Goal: Task Accomplishment & Management: Complete application form

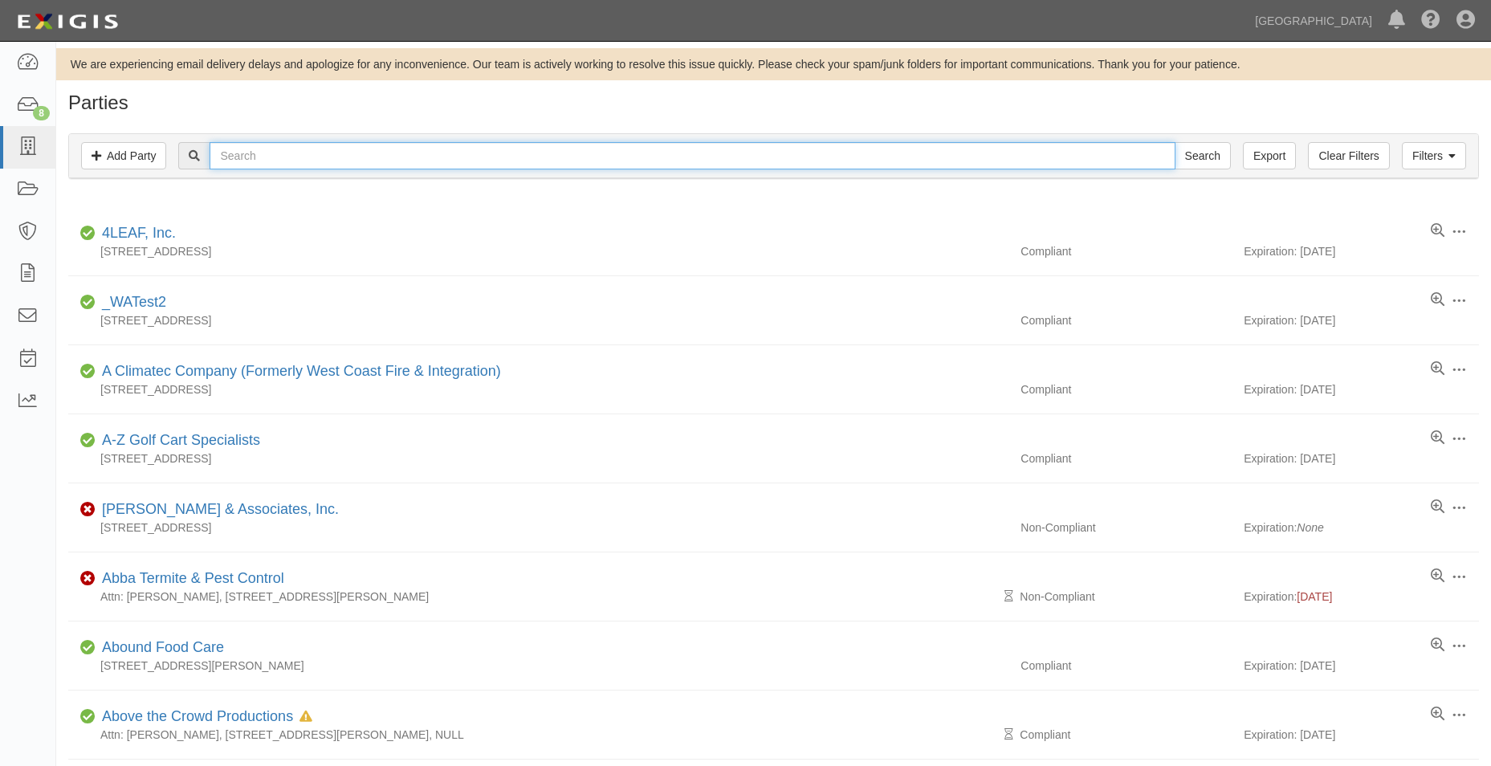
click at [463, 159] on input "text" at bounding box center [692, 155] width 965 height 27
type input "chino valley unified"
click at [1175, 142] on input "Search" at bounding box center [1203, 155] width 56 height 27
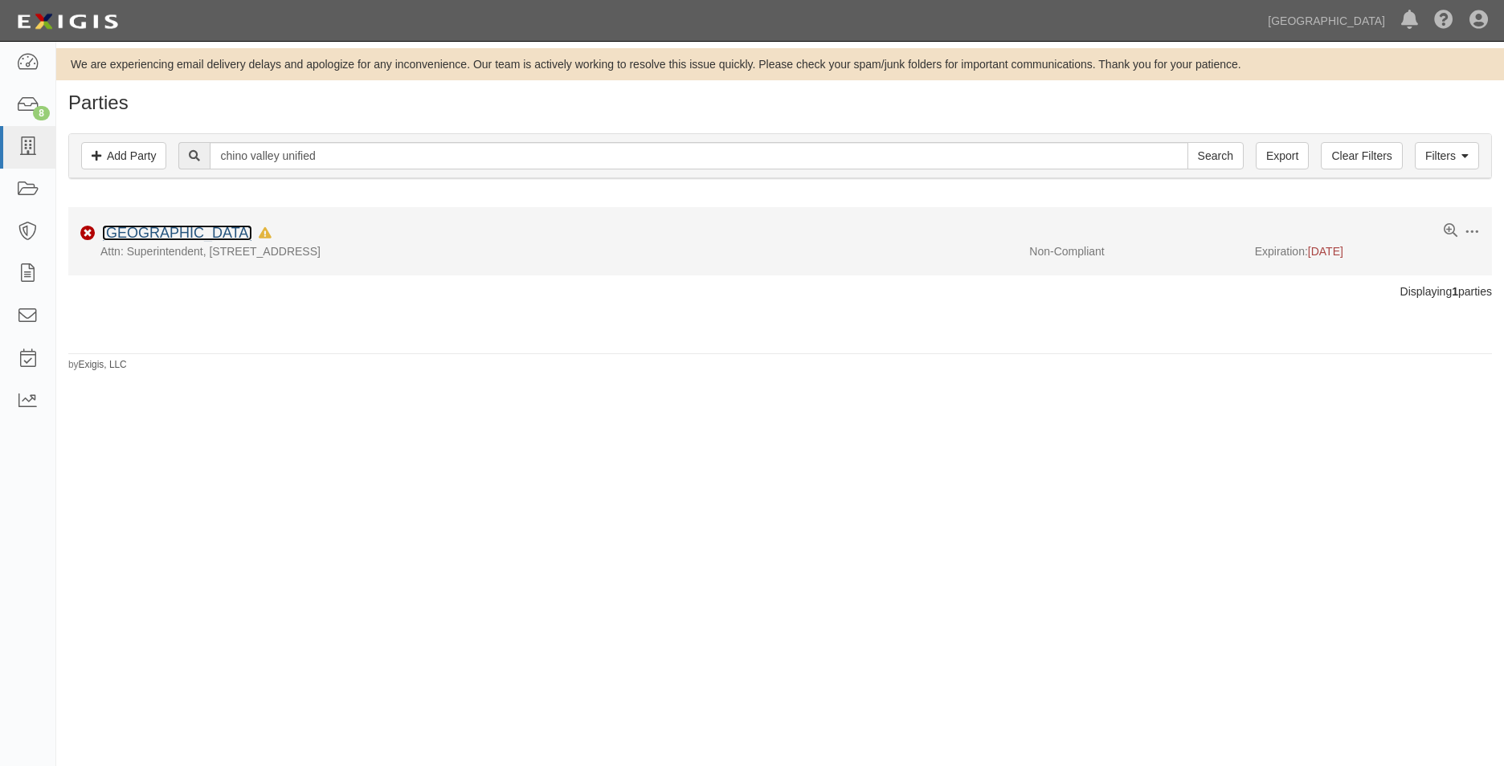
click at [170, 239] on link "[GEOGRAPHIC_DATA]" at bounding box center [177, 233] width 150 height 16
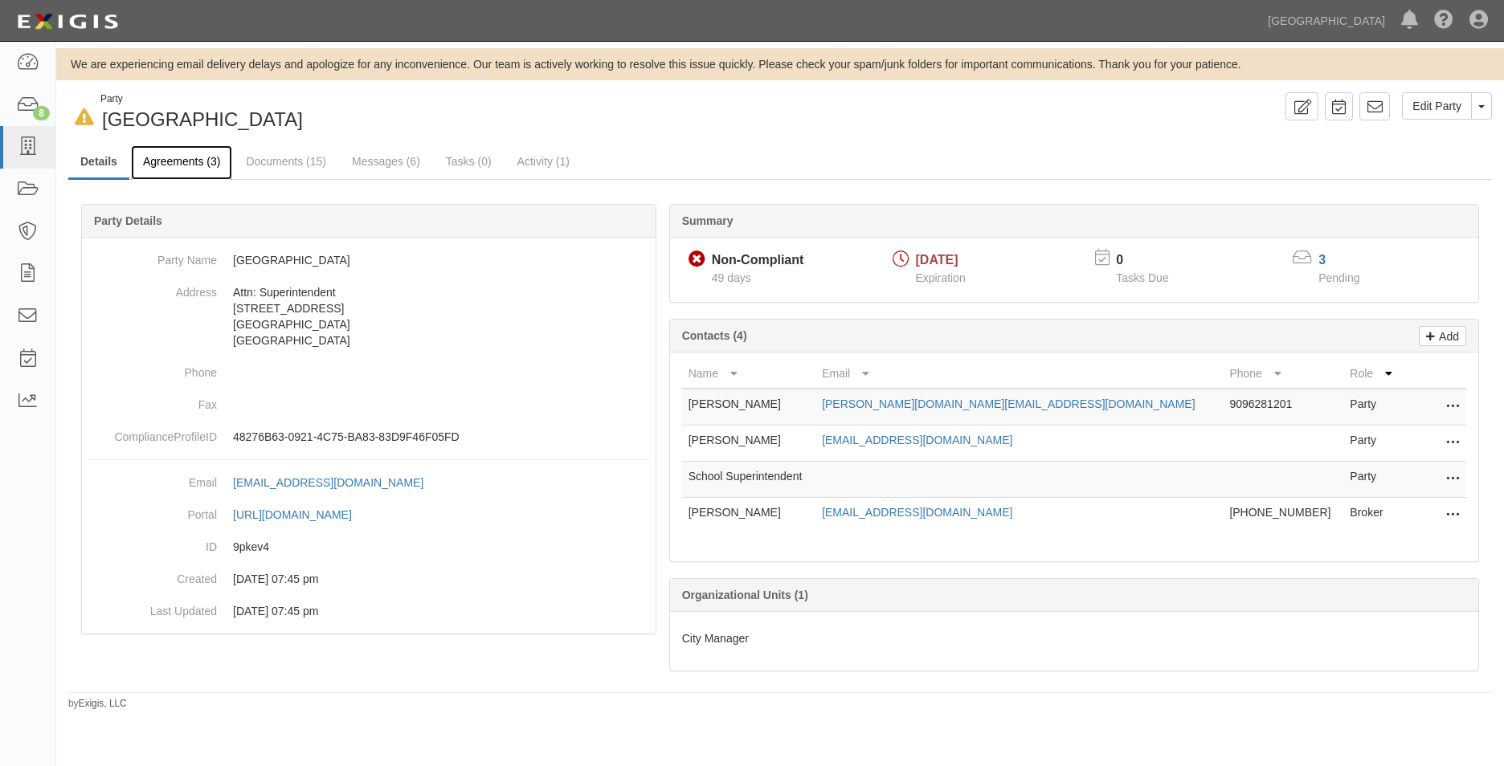
click at [175, 161] on link "Agreements (3)" at bounding box center [181, 162] width 101 height 35
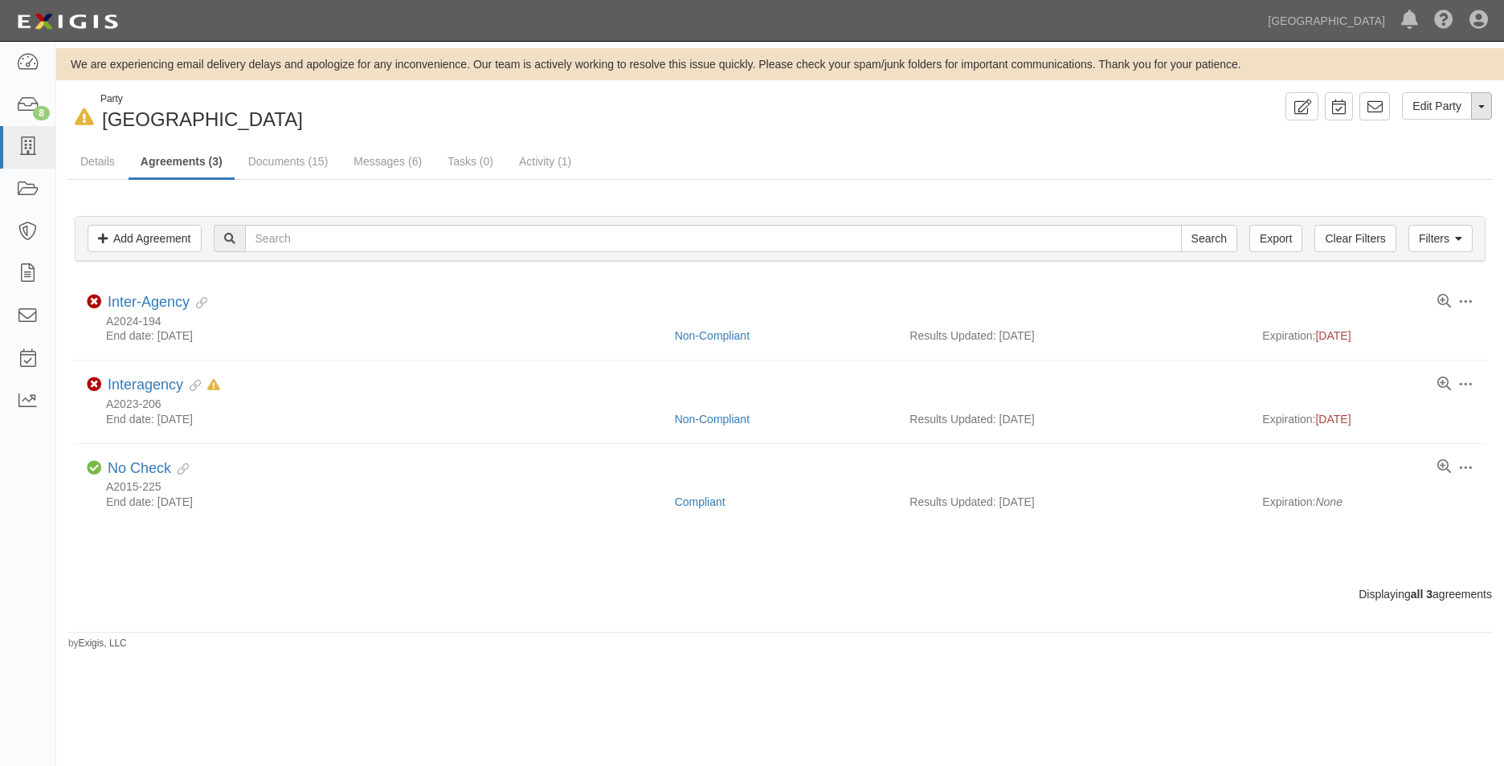
click at [1480, 98] on button "Toggle Party Dropdown" at bounding box center [1481, 105] width 21 height 27
click at [166, 244] on link "Add Agreement" at bounding box center [145, 238] width 114 height 27
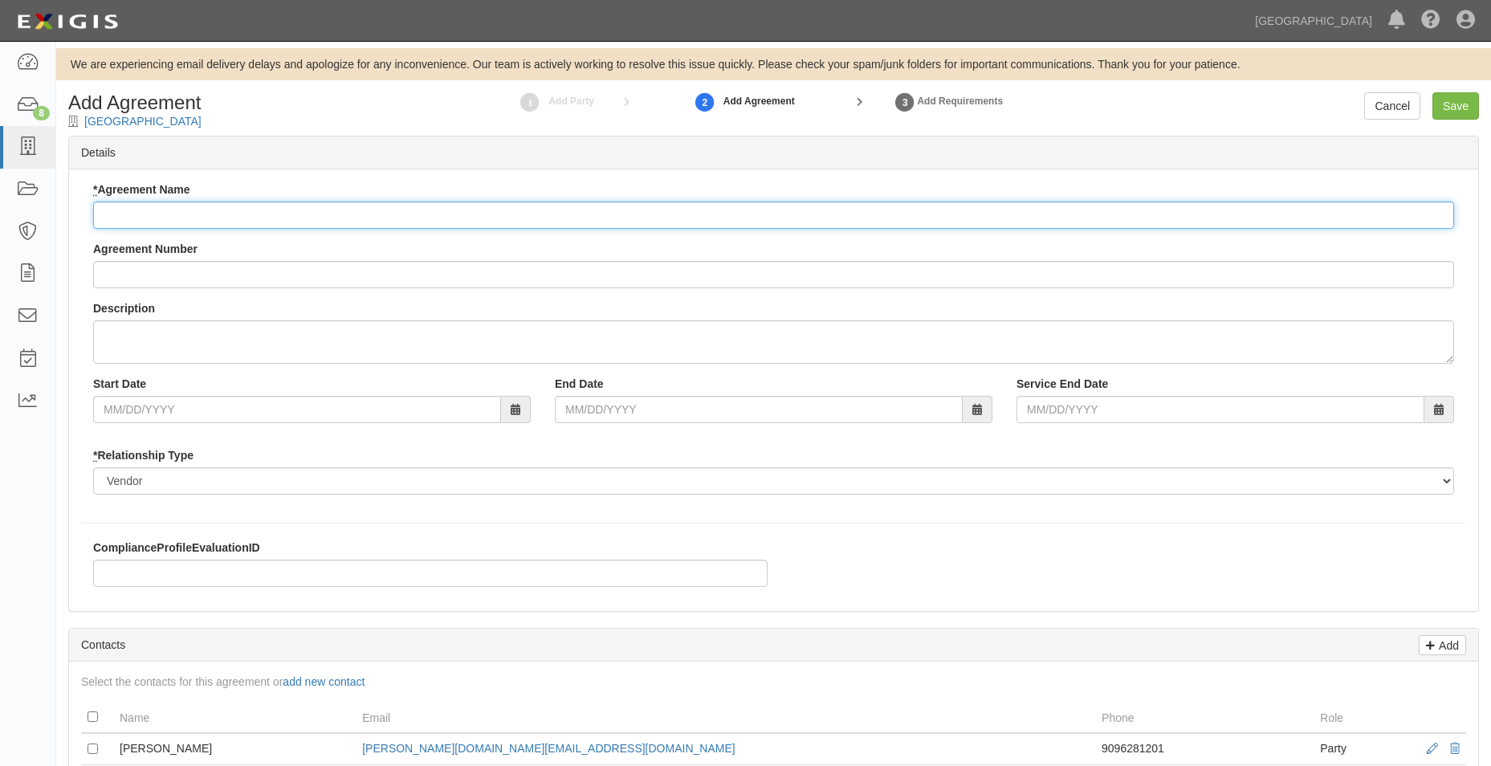
click at [296, 215] on input "* Agreement Name" at bounding box center [773, 215] width 1361 height 27
type input "i"
type input "Interagency"
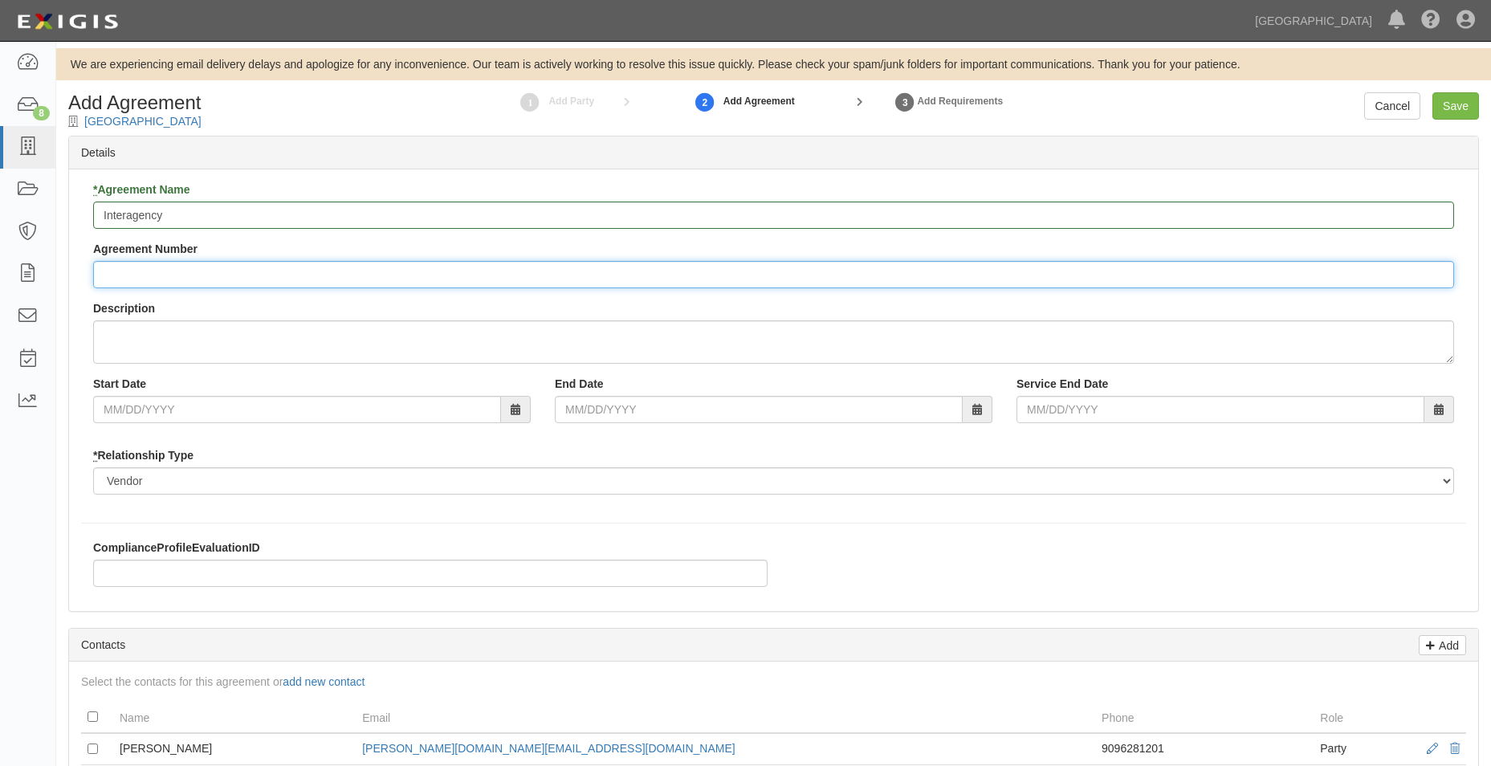
click at [163, 263] on input "Agreement Number" at bounding box center [773, 274] width 1361 height 27
type input "A2025-155"
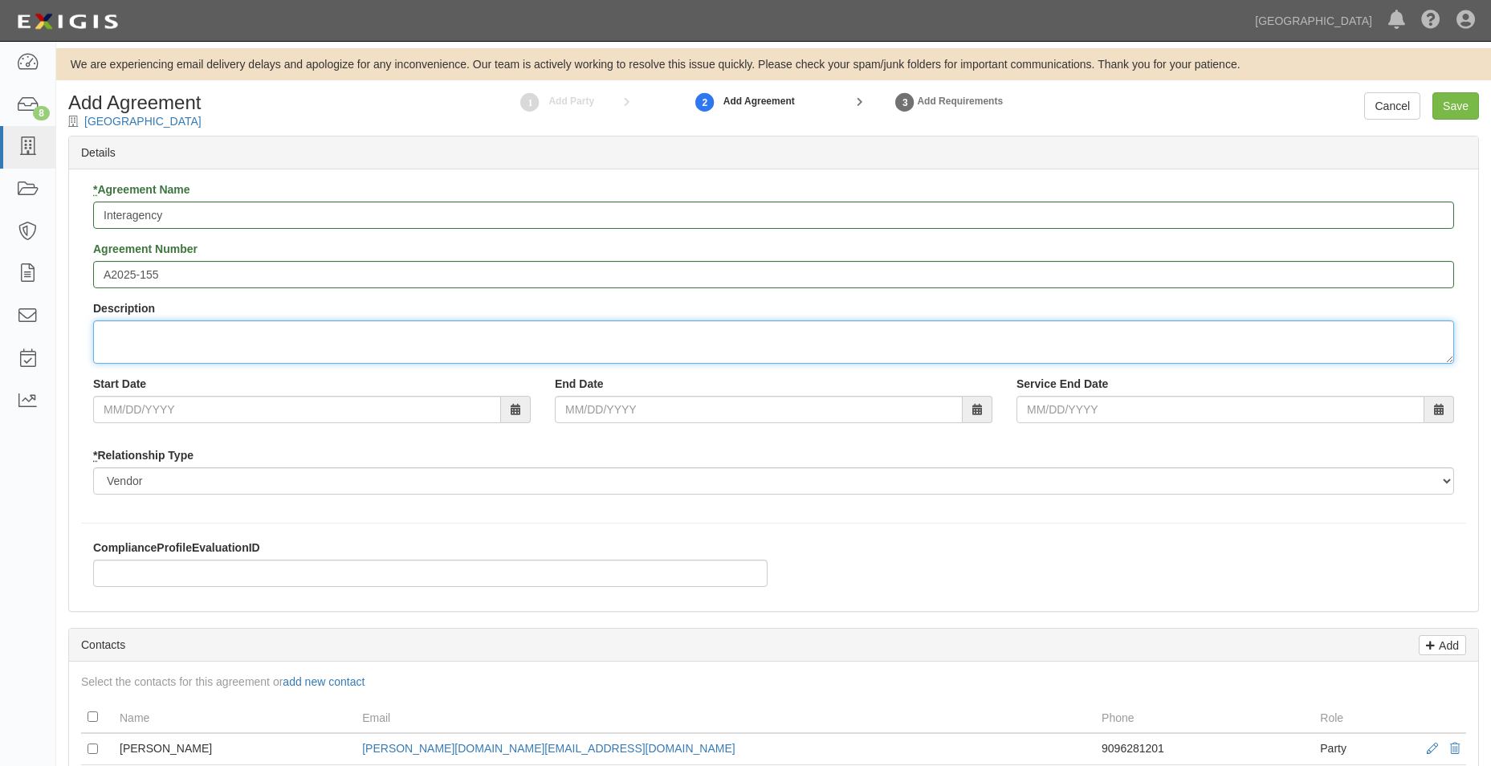
click at [197, 324] on textarea "Description" at bounding box center [773, 341] width 1361 height 43
type textarea "a"
type textarea "Agreement between the City of Chino, Chino Hills, All City Management, and Chin…"
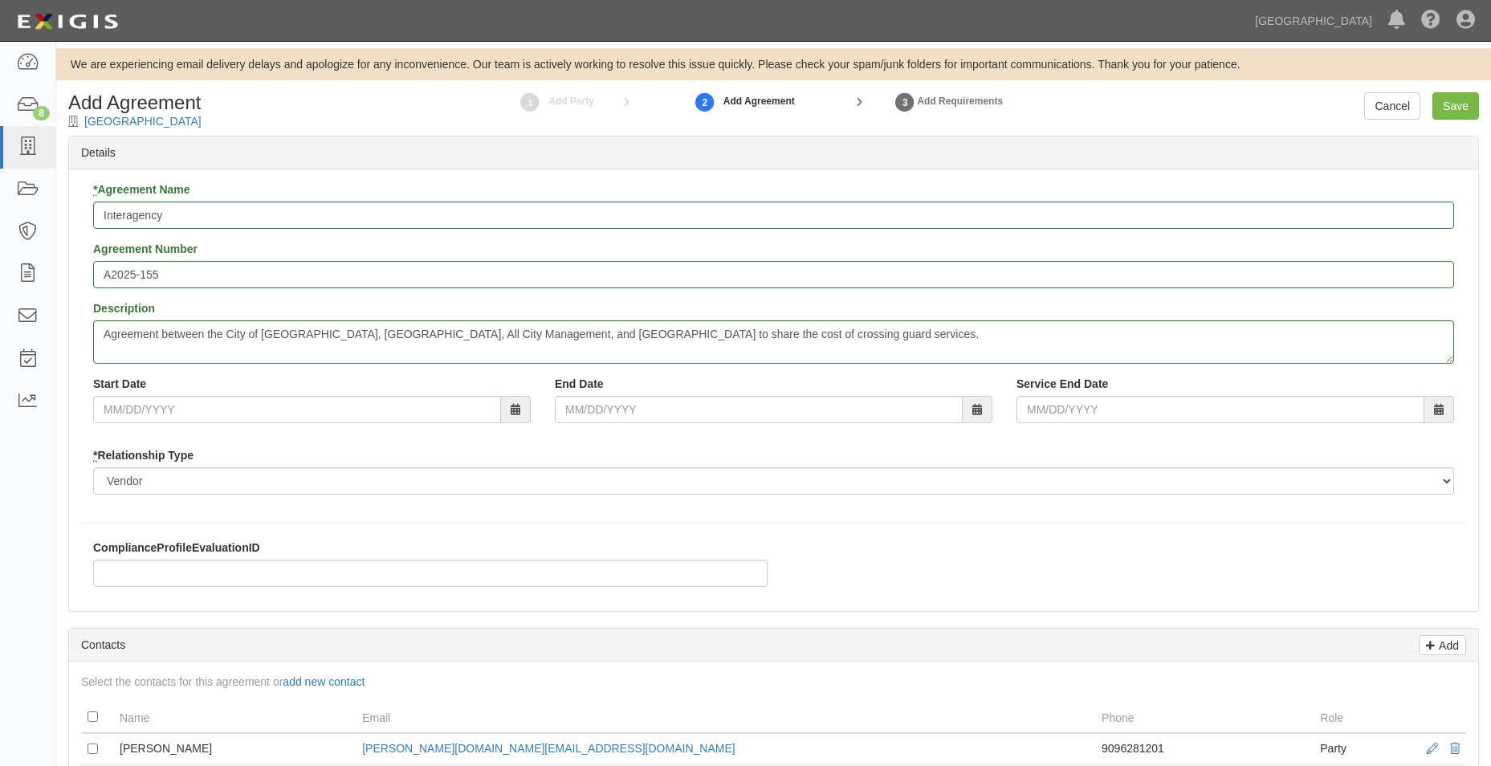
click at [239, 394] on div "Start Date" at bounding box center [312, 399] width 462 height 47
click at [238, 404] on input "Start Date" at bounding box center [297, 409] width 408 height 27
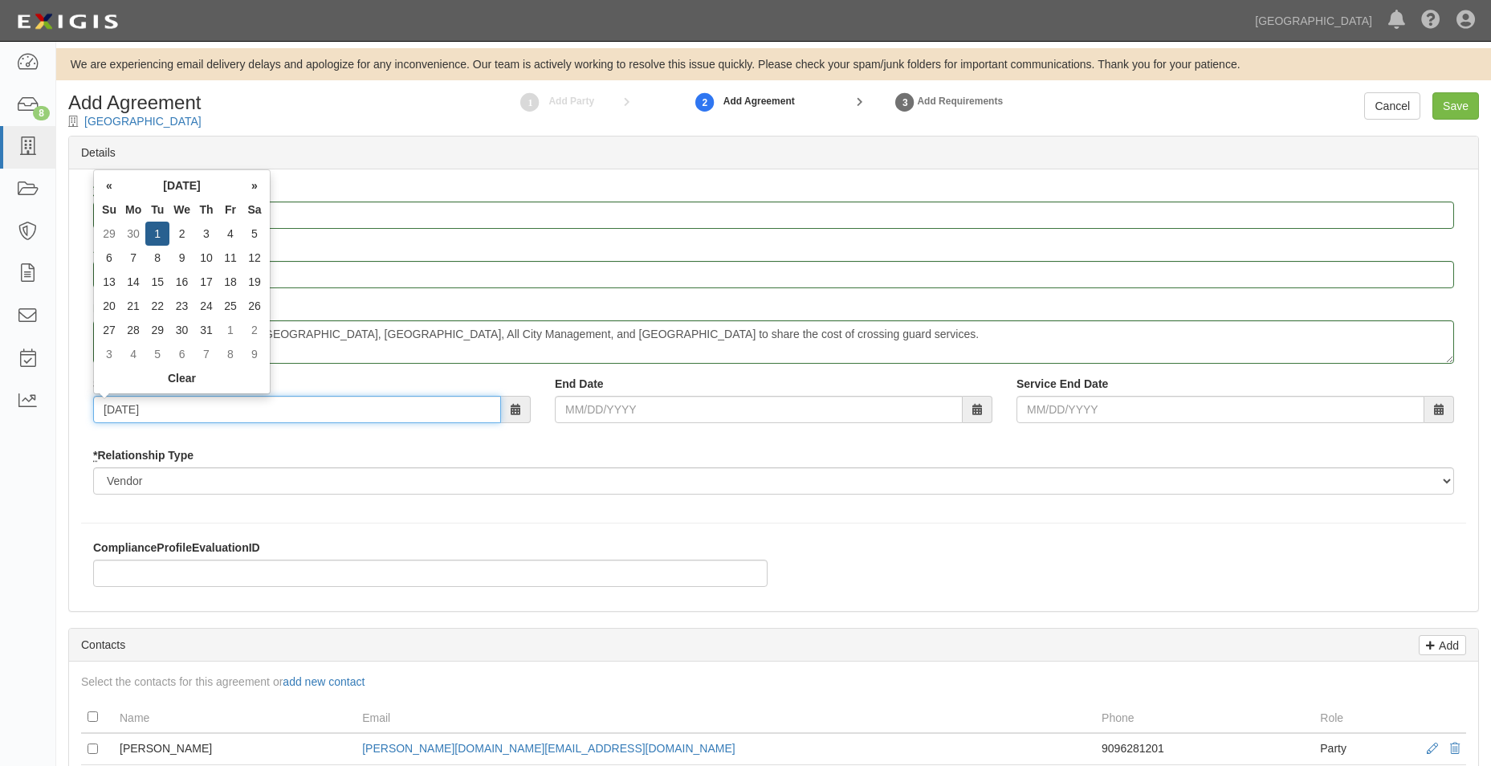
type input "07/01/2025"
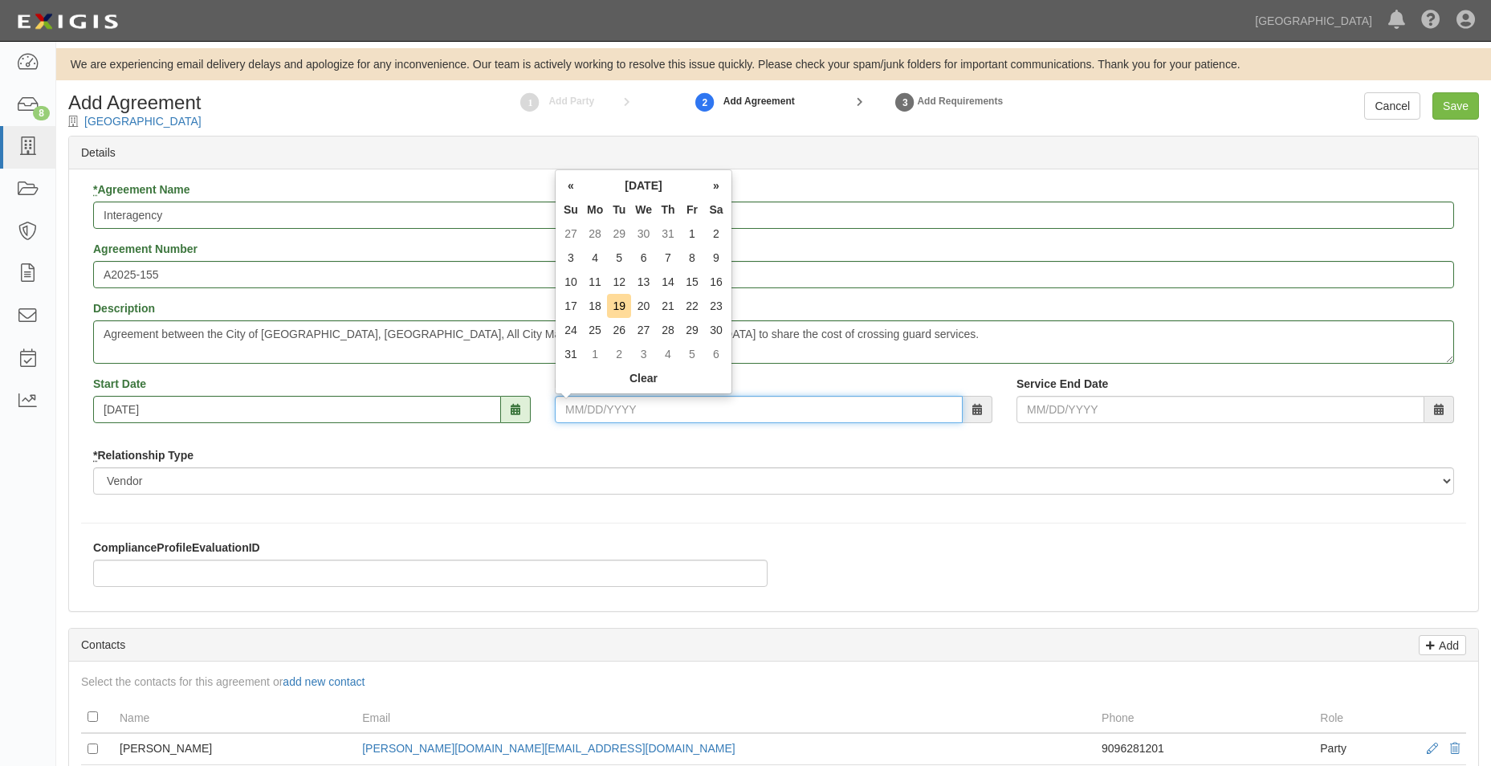
click at [674, 415] on input "End Date" at bounding box center [759, 409] width 408 height 27
type input "06/30/2026"
click at [689, 439] on div "* Agreement Name Interagency Agreement Number A2025-155 Description Agreement b…" at bounding box center [773, 344] width 1385 height 325
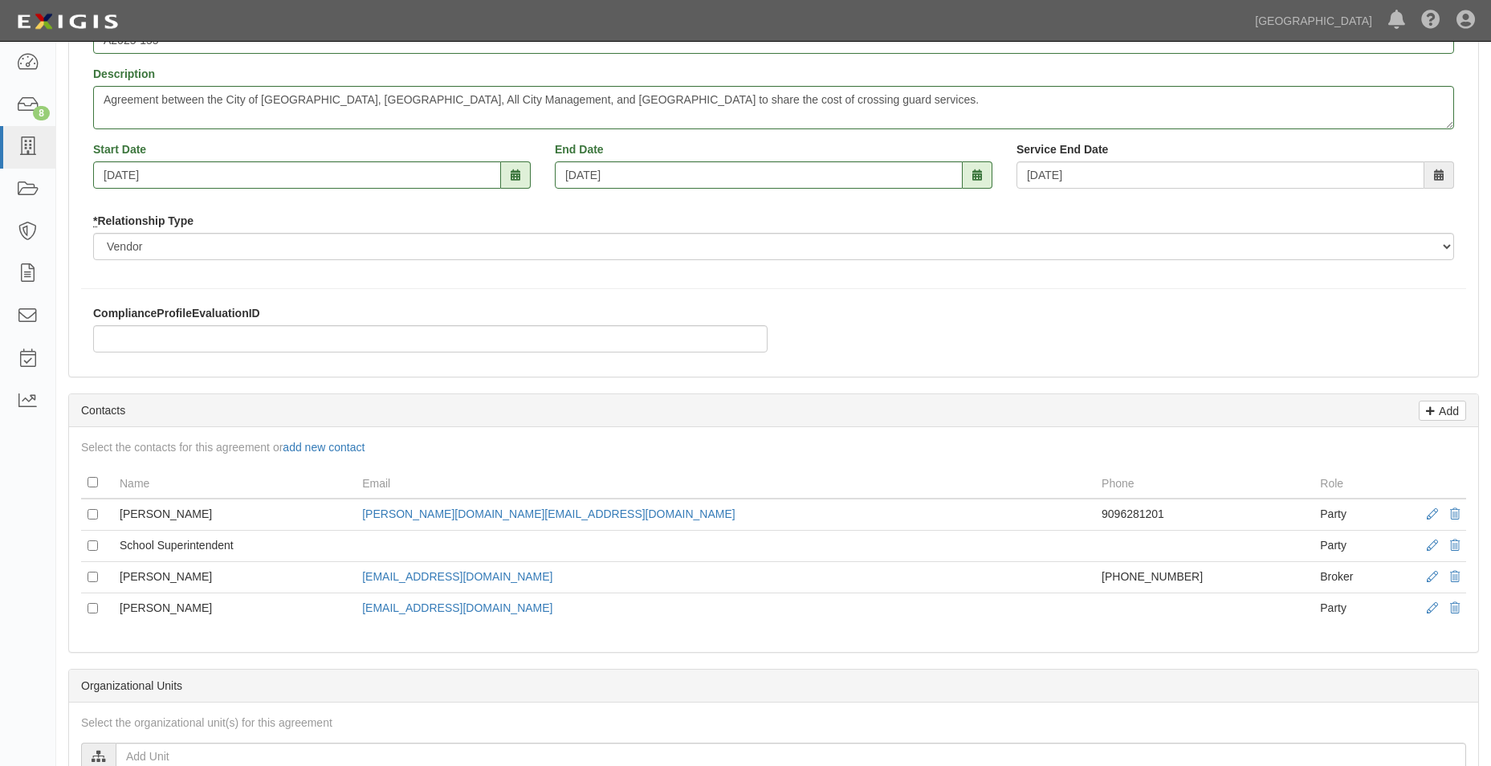
scroll to position [241, 0]
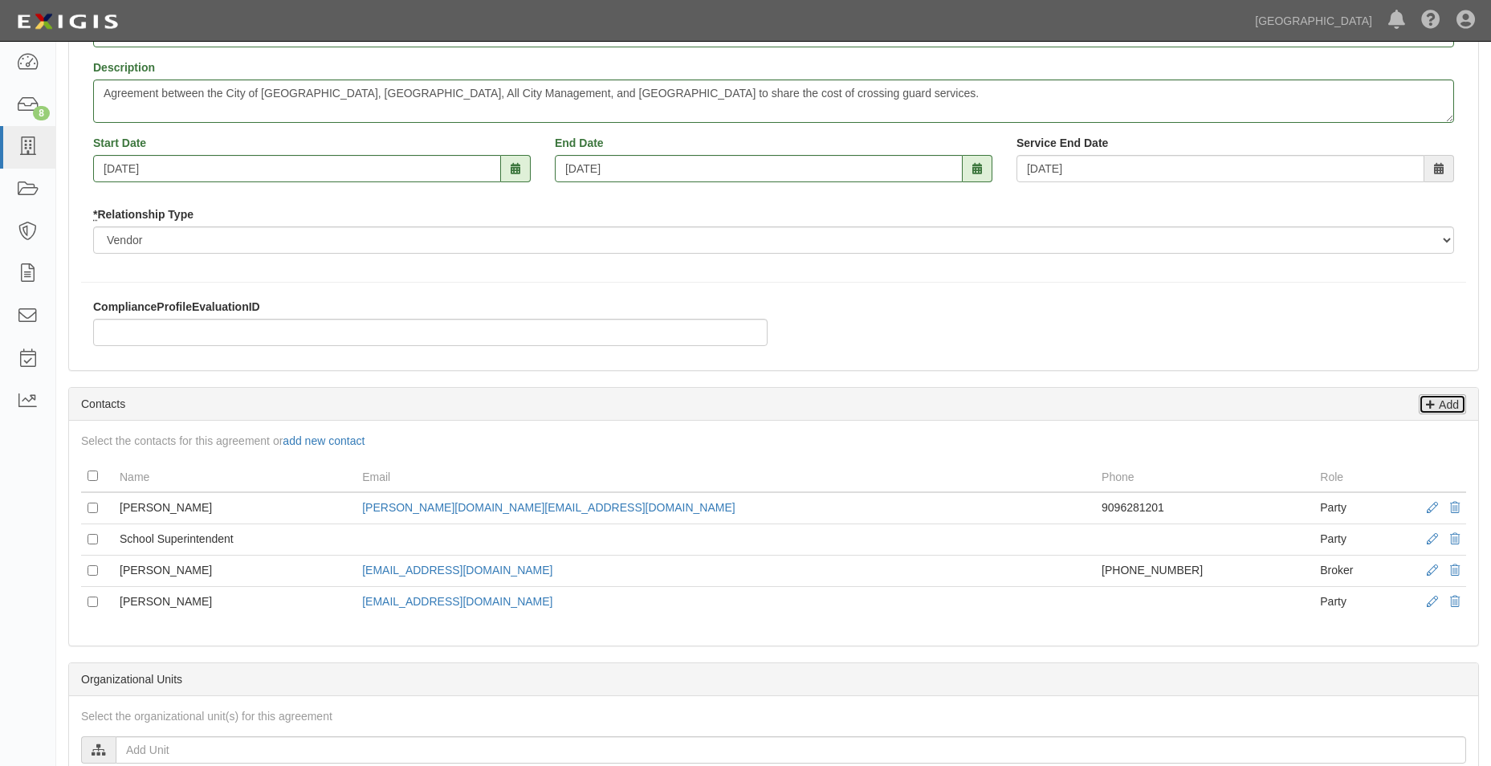
click at [1431, 395] on icon at bounding box center [1430, 402] width 9 height 14
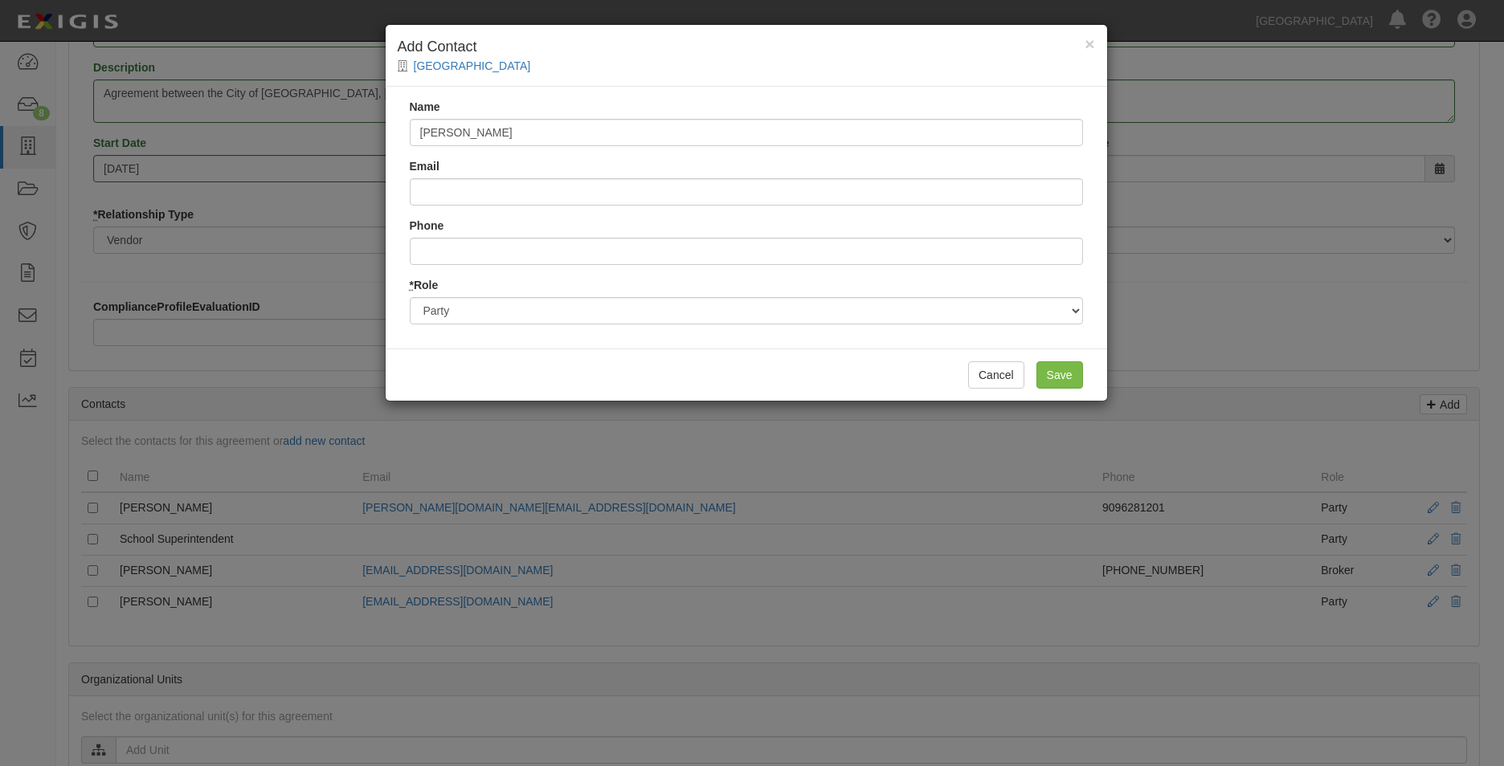
type input "Lynette Varney"
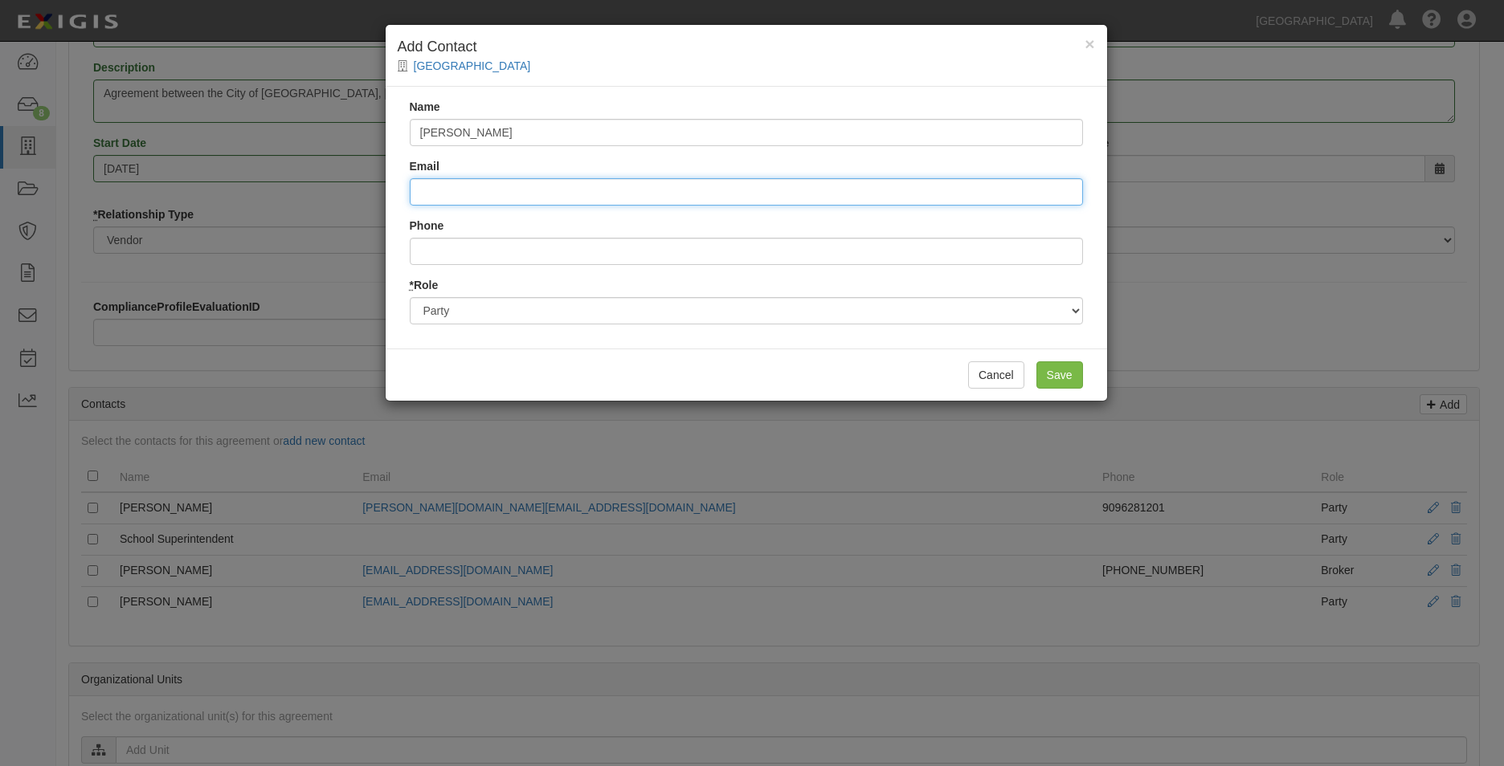
click at [474, 185] on input "Email" at bounding box center [746, 191] width 673 height 27
type input "lynette.varney@chino.k12.ca.us"
click at [454, 244] on input "Phone" at bounding box center [746, 251] width 673 height 27
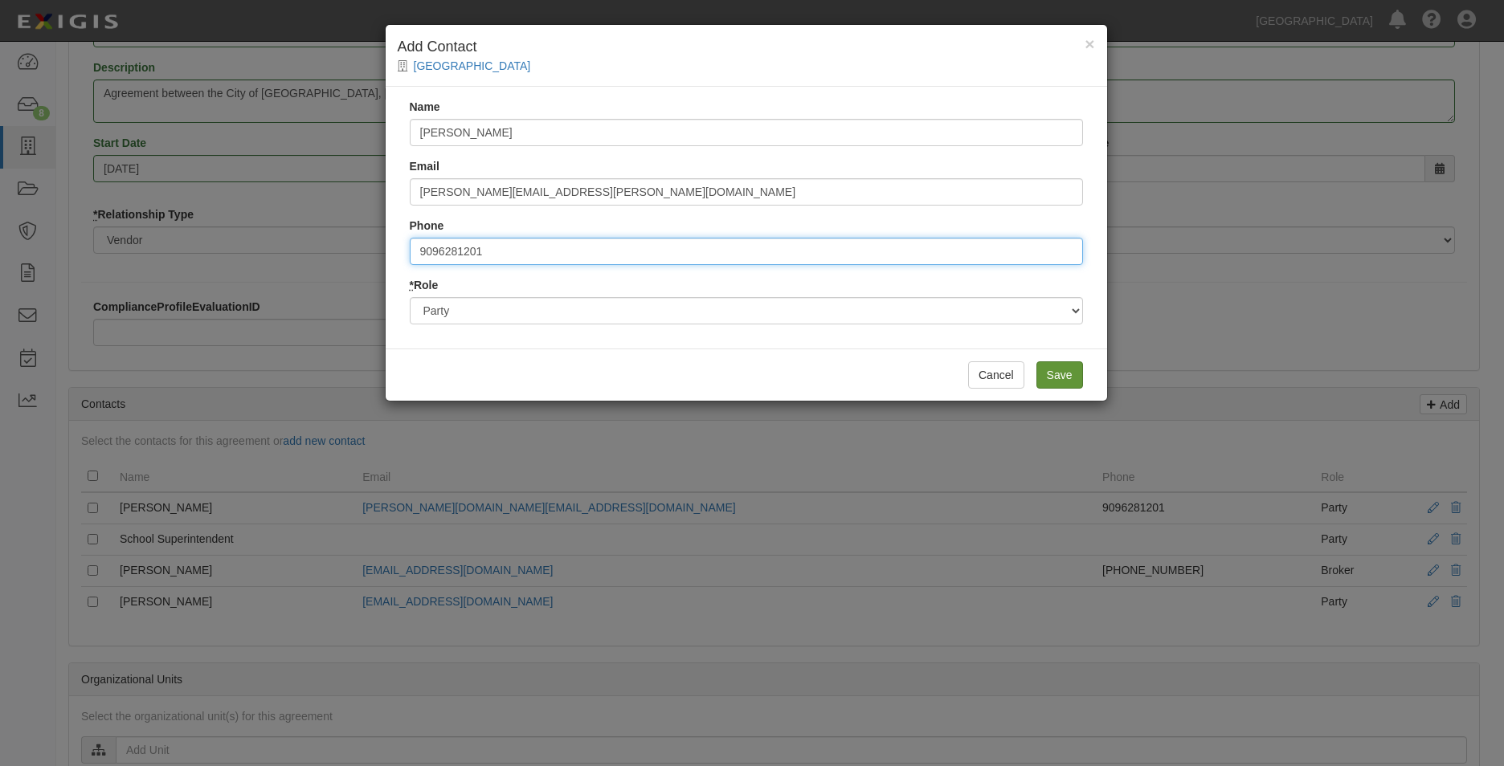
type input "9096281201"
click at [1071, 373] on input "Save" at bounding box center [1059, 374] width 47 height 27
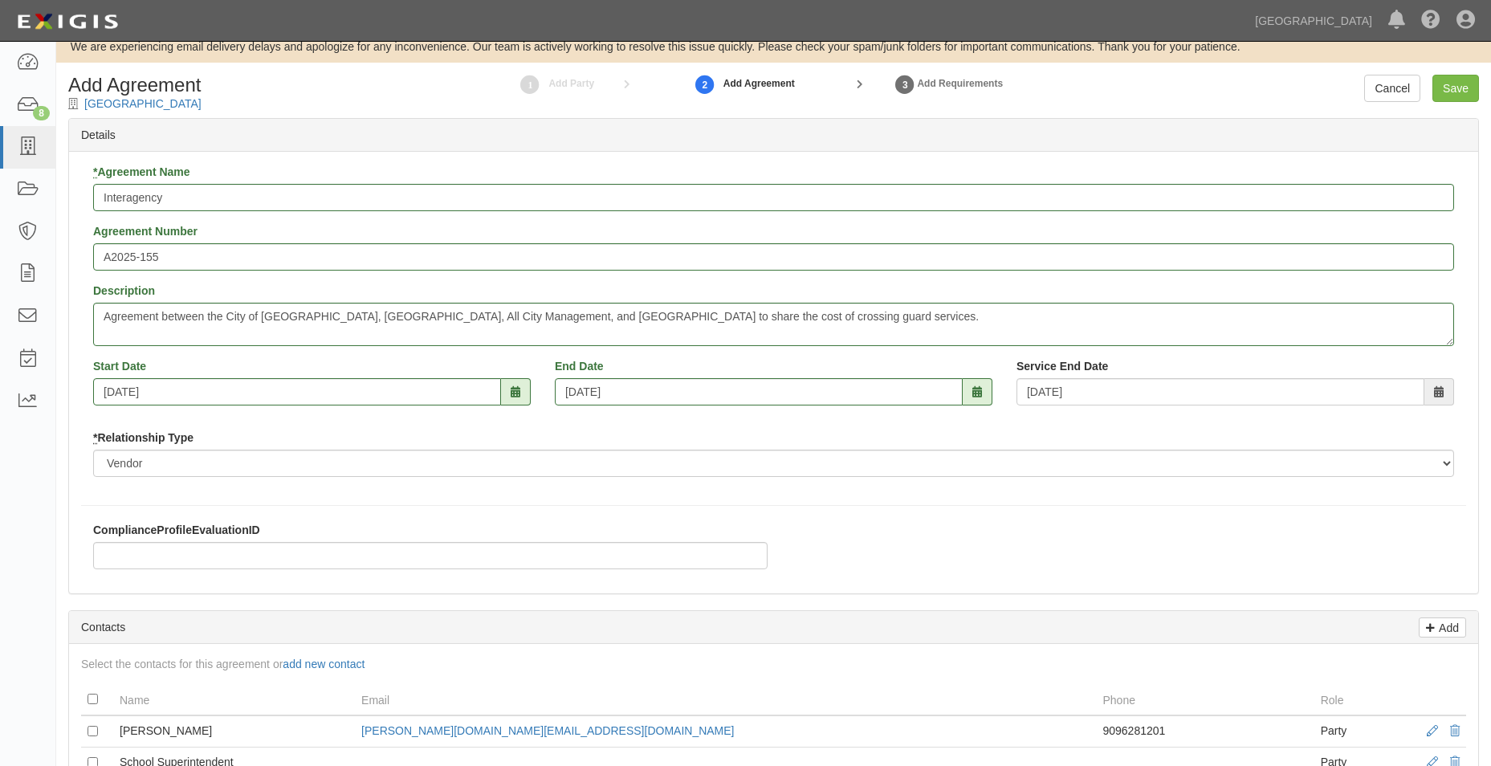
scroll to position [0, 0]
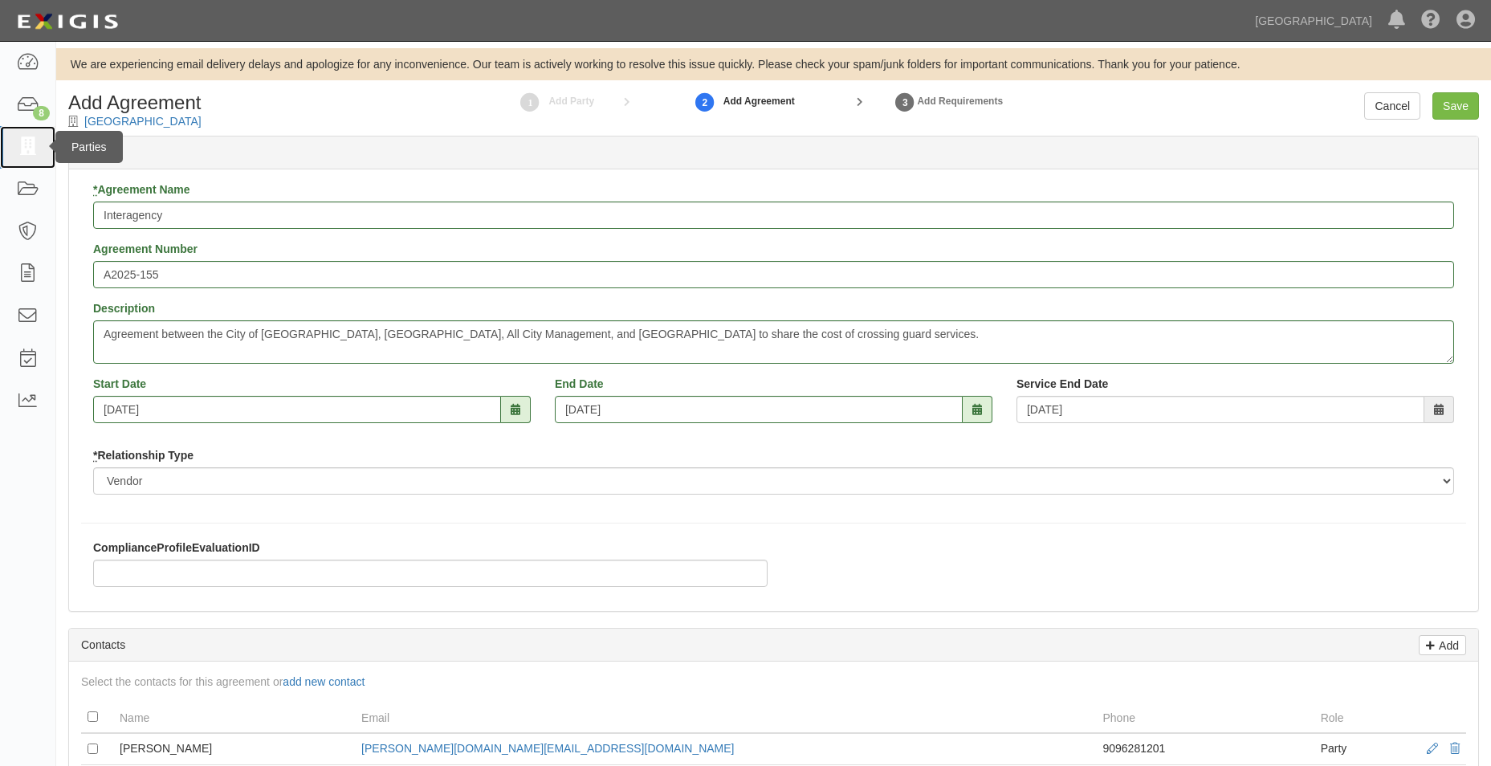
click at [13, 146] on link at bounding box center [27, 147] width 55 height 43
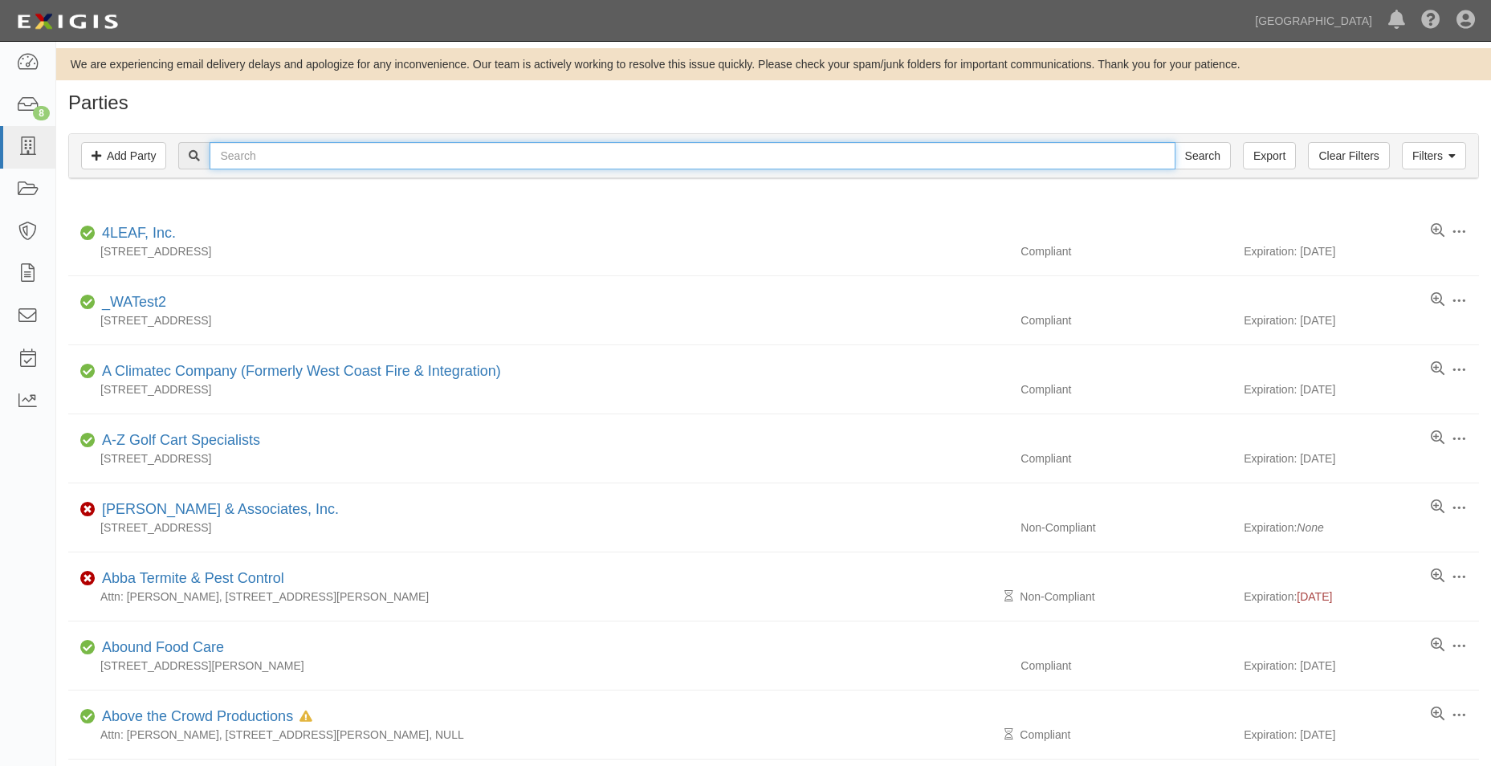
click at [386, 145] on input "text" at bounding box center [692, 155] width 965 height 27
type input "advantec consulting engineers"
click at [1175, 142] on input "Search" at bounding box center [1203, 155] width 56 height 27
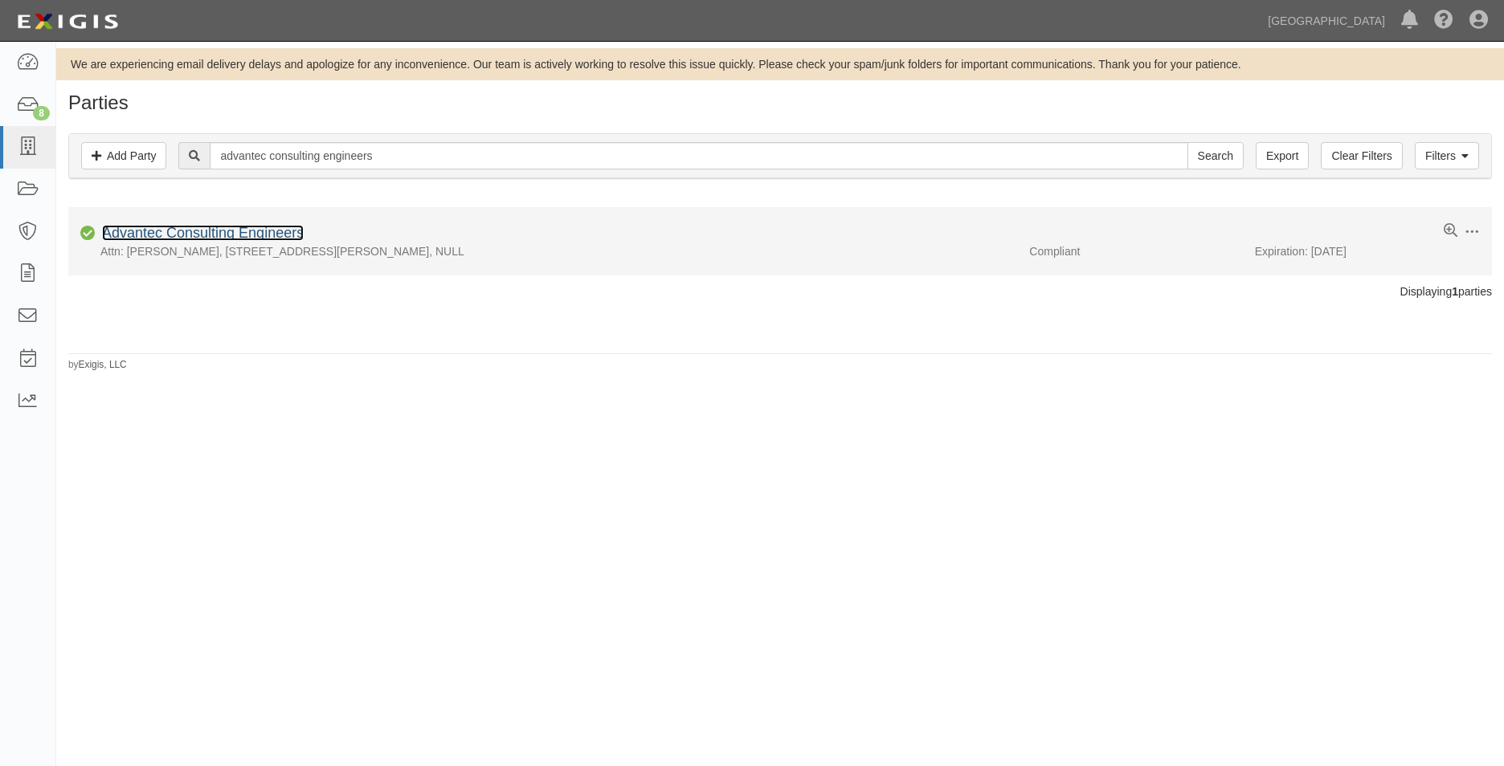
click at [250, 233] on link "Advantec Consulting Engineers" at bounding box center [203, 233] width 202 height 16
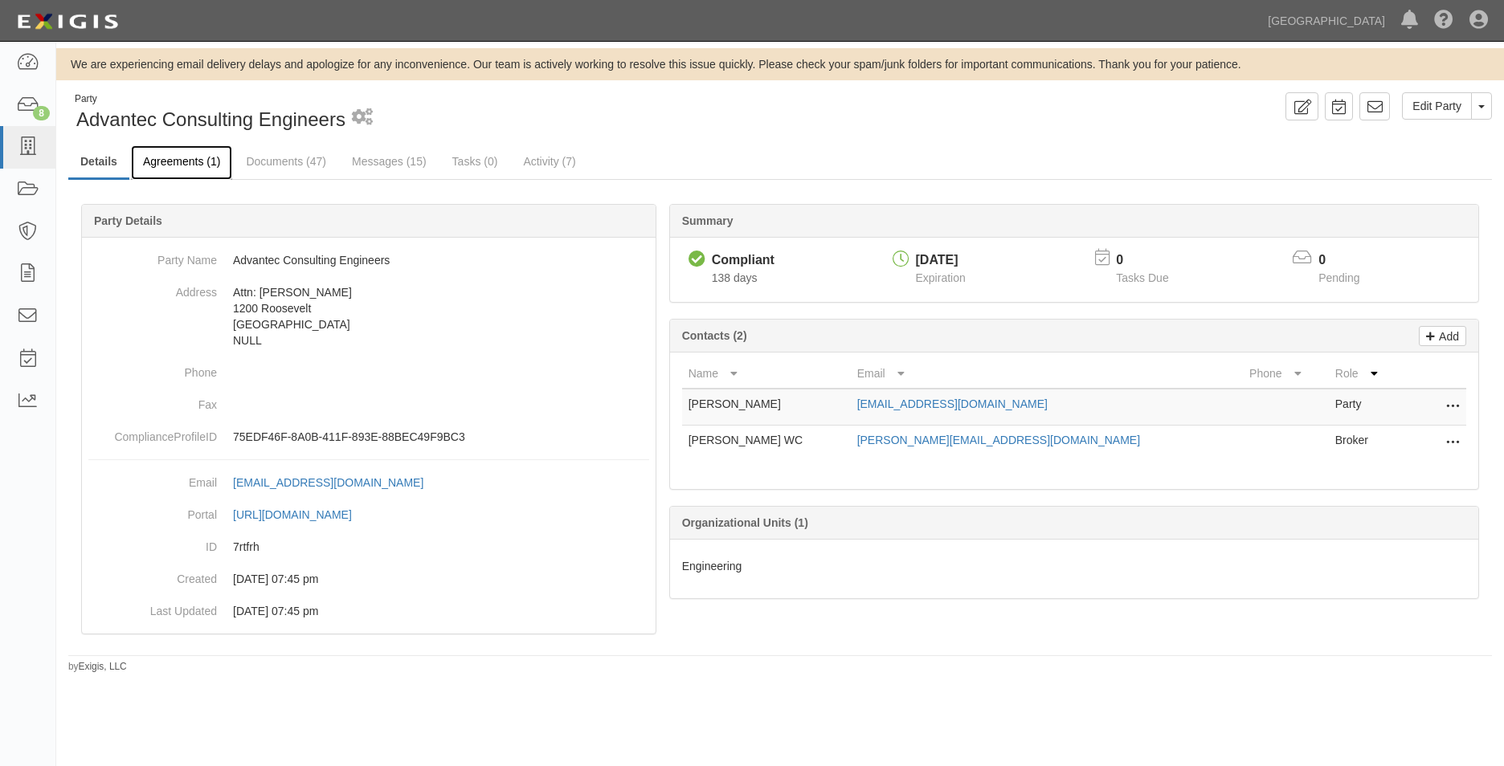
click at [167, 167] on link "Agreements (1)" at bounding box center [181, 162] width 101 height 35
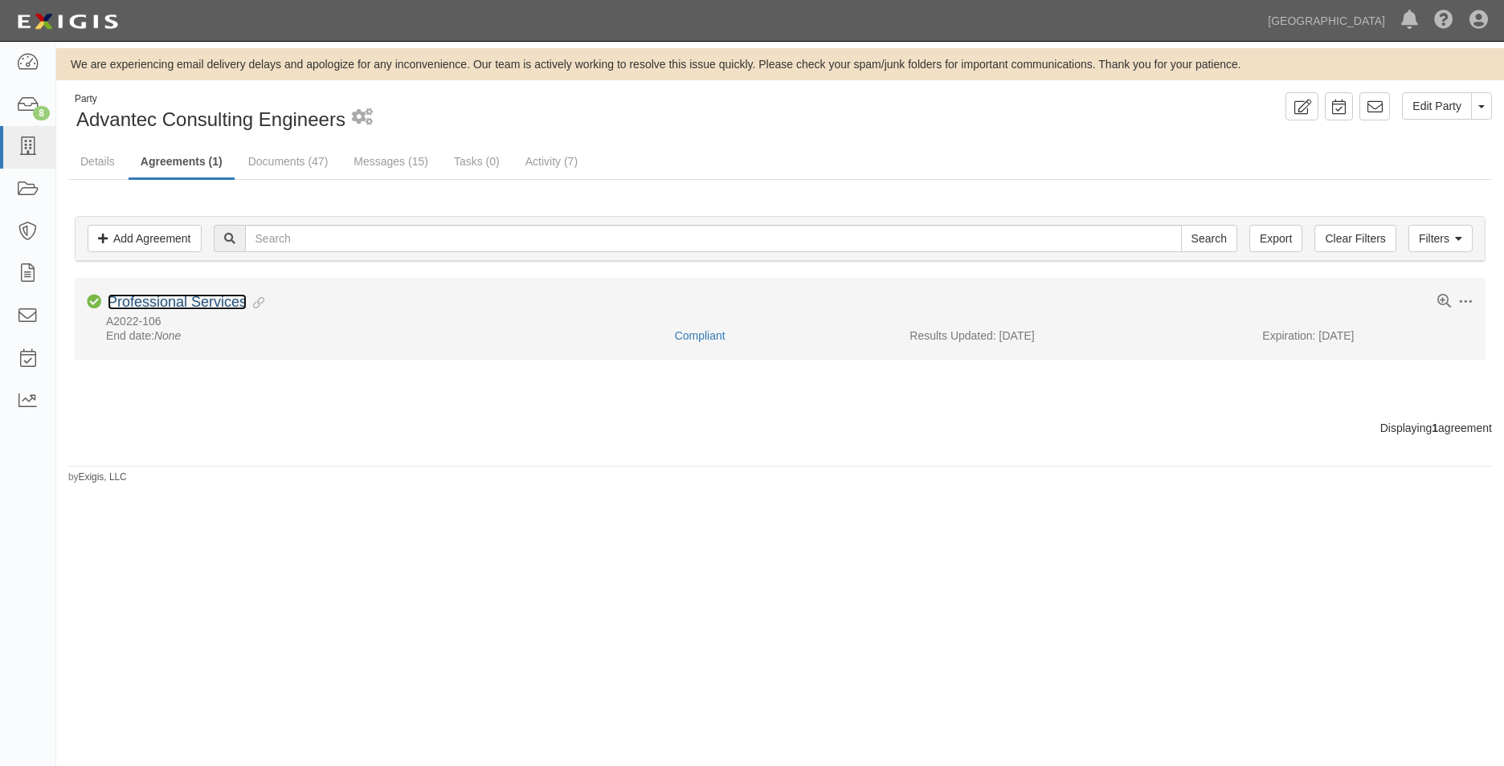
click at [242, 303] on link "Professional Services" at bounding box center [177, 302] width 139 height 16
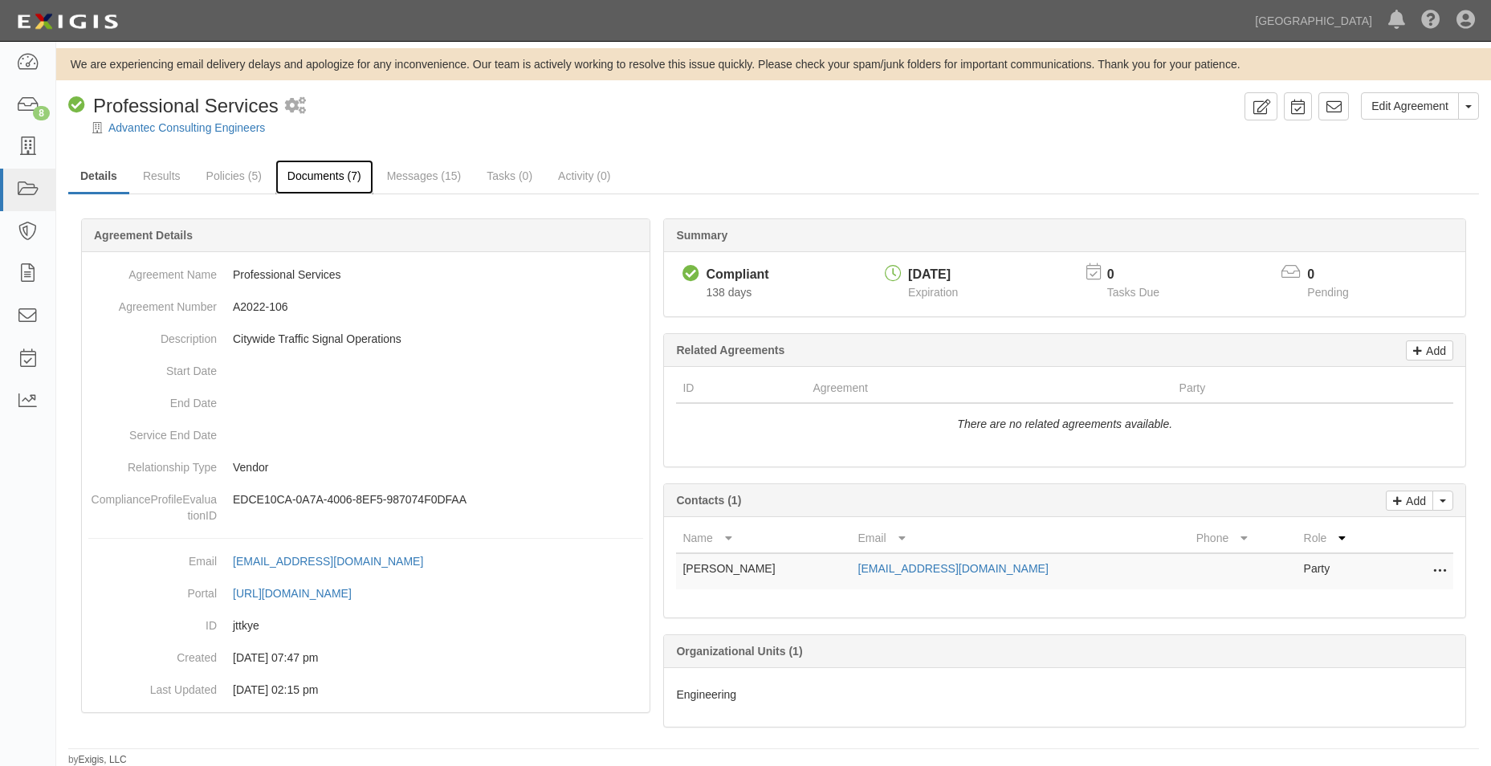
click at [314, 182] on link "Documents (7)" at bounding box center [324, 177] width 98 height 35
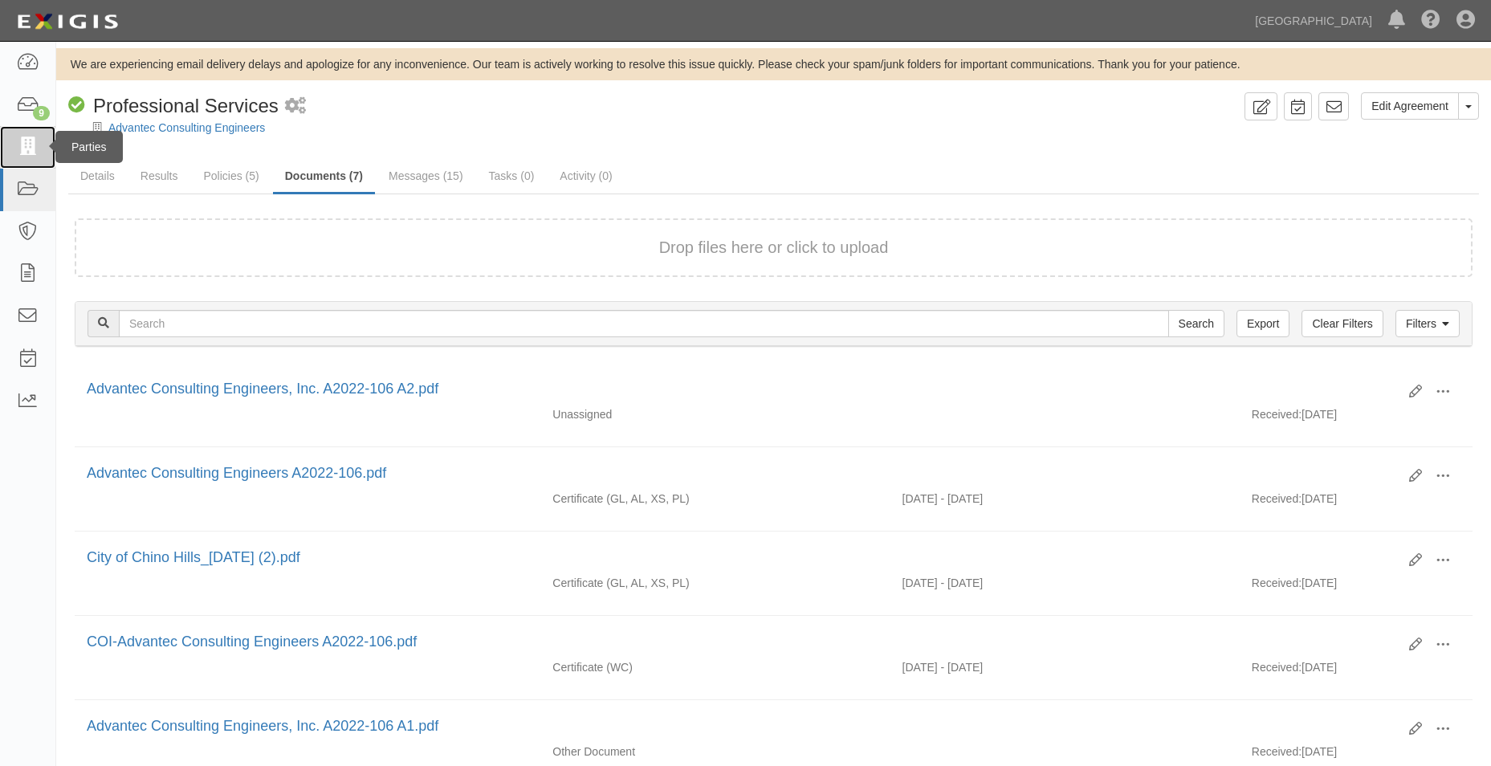
click at [13, 143] on link at bounding box center [27, 147] width 55 height 43
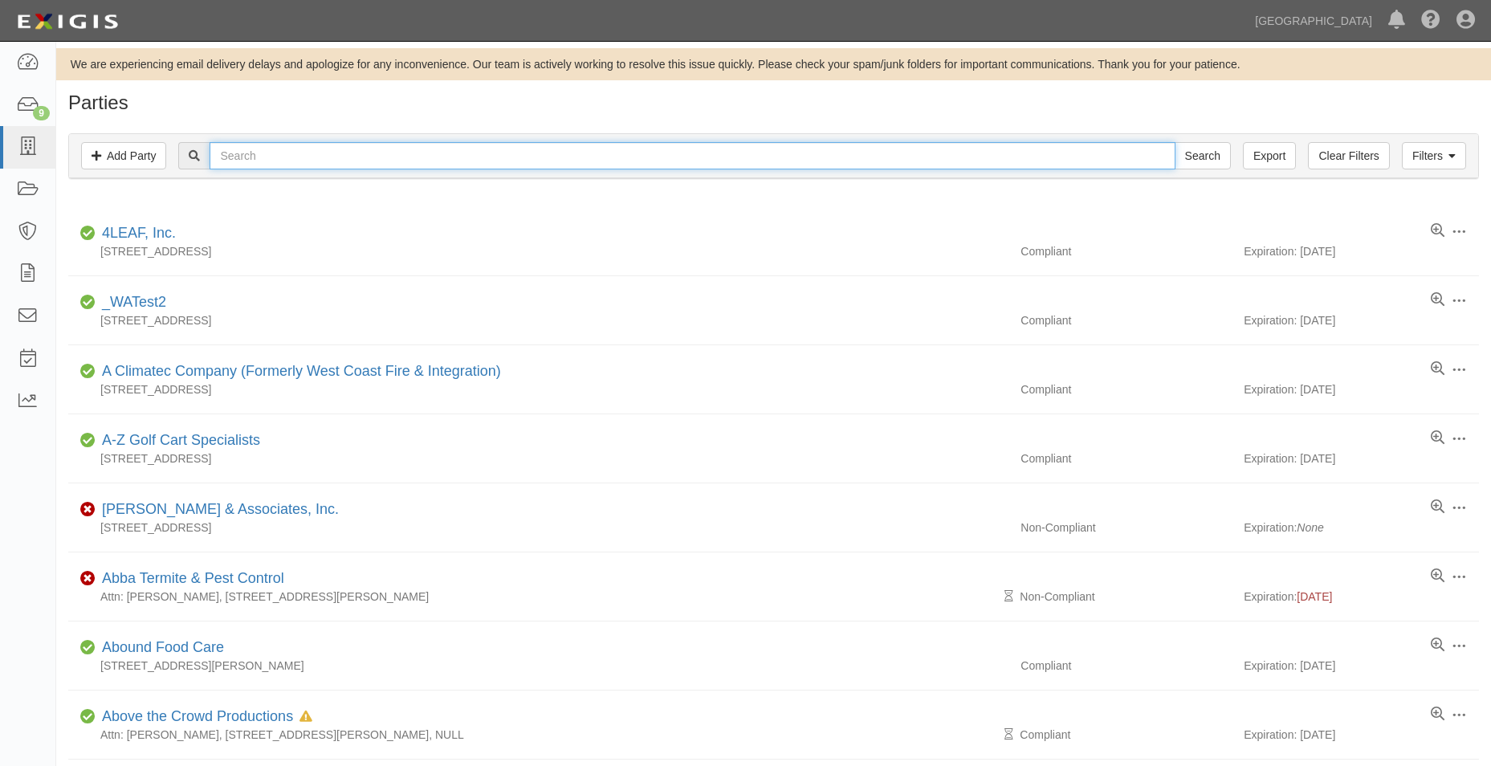
click at [259, 143] on input "text" at bounding box center [692, 155] width 965 height 27
type input "t"
type input "VCA CODE"
click at [1175, 142] on input "Search" at bounding box center [1203, 155] width 56 height 27
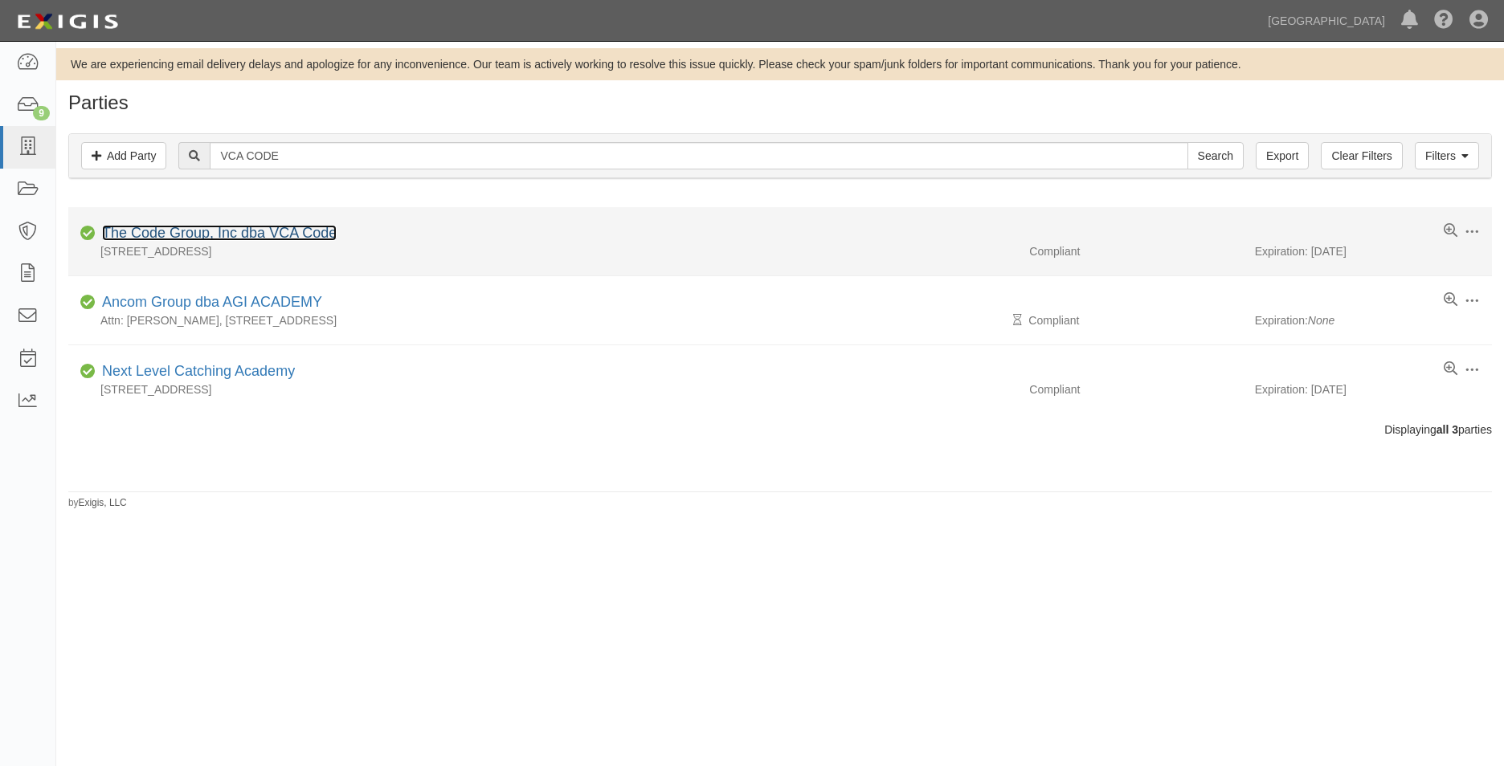
click at [288, 235] on link "The Code Group, Inc dba VCA Code" at bounding box center [219, 233] width 235 height 16
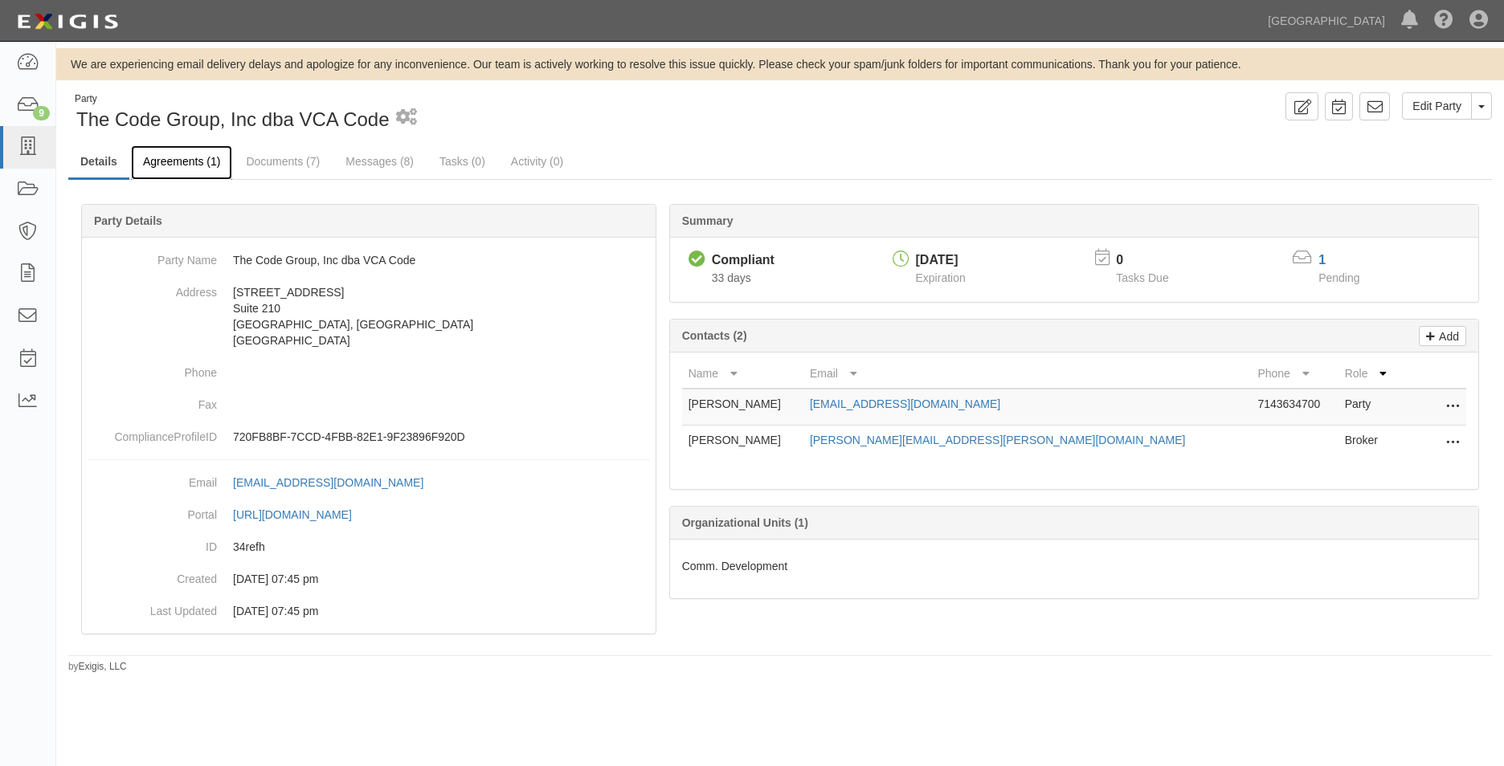
click at [161, 170] on link "Agreements (1)" at bounding box center [181, 162] width 101 height 35
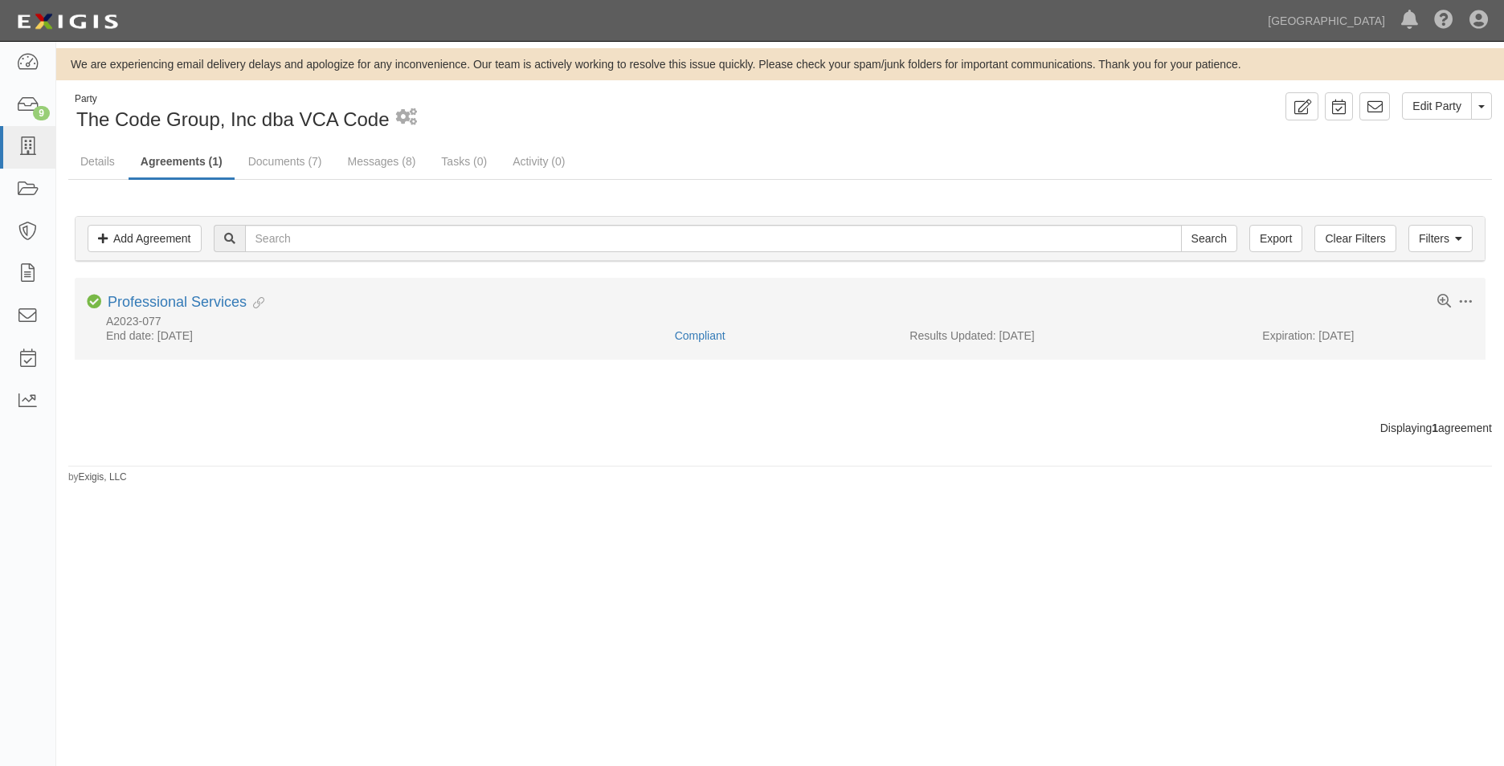
click at [229, 313] on div "Toggle Agreement Dropdown Edit Log activity Add task Send message Archive Compl…" at bounding box center [780, 311] width 1410 height 34
click at [231, 304] on link "Professional Services" at bounding box center [177, 302] width 139 height 16
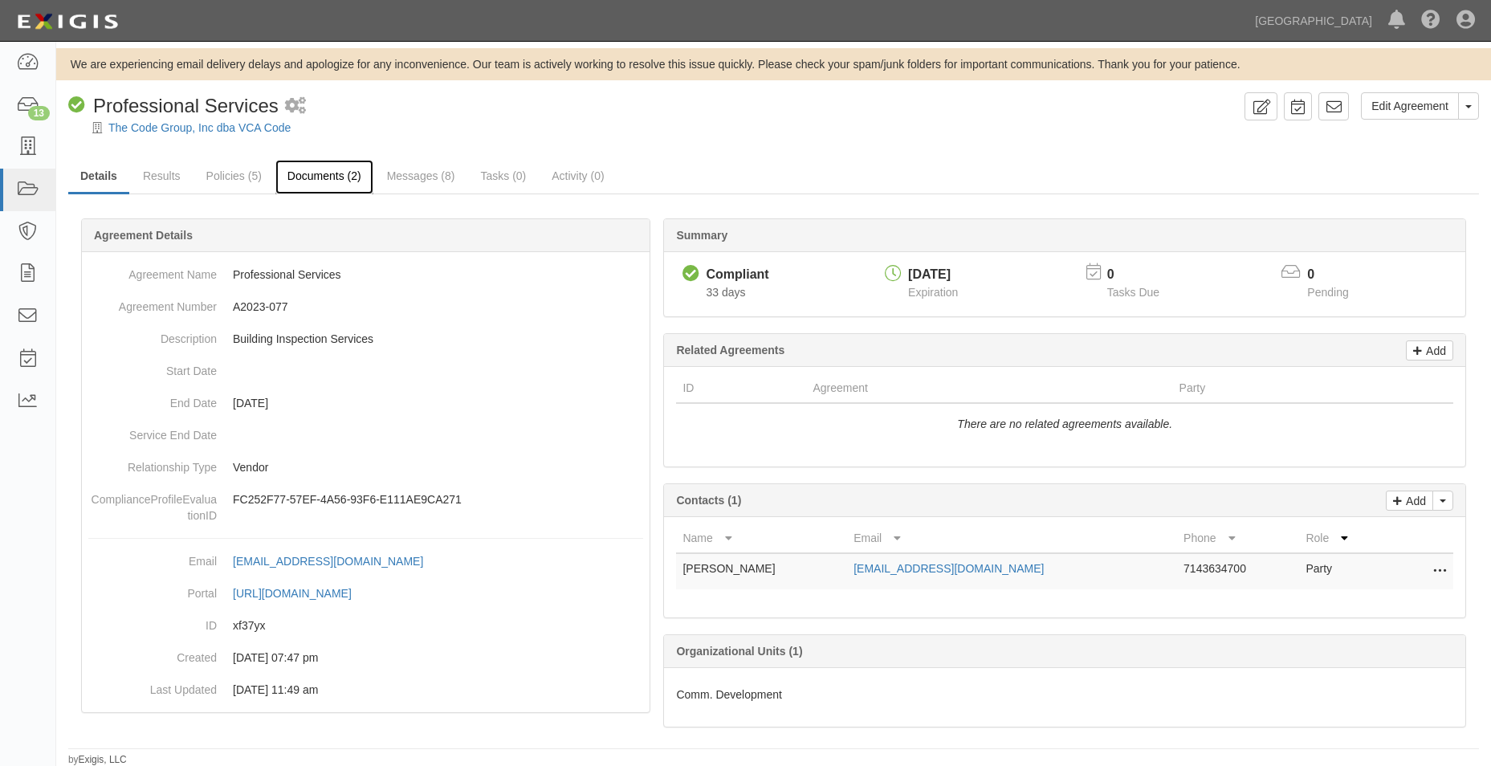
click at [292, 170] on link "Documents (2)" at bounding box center [324, 177] width 98 height 35
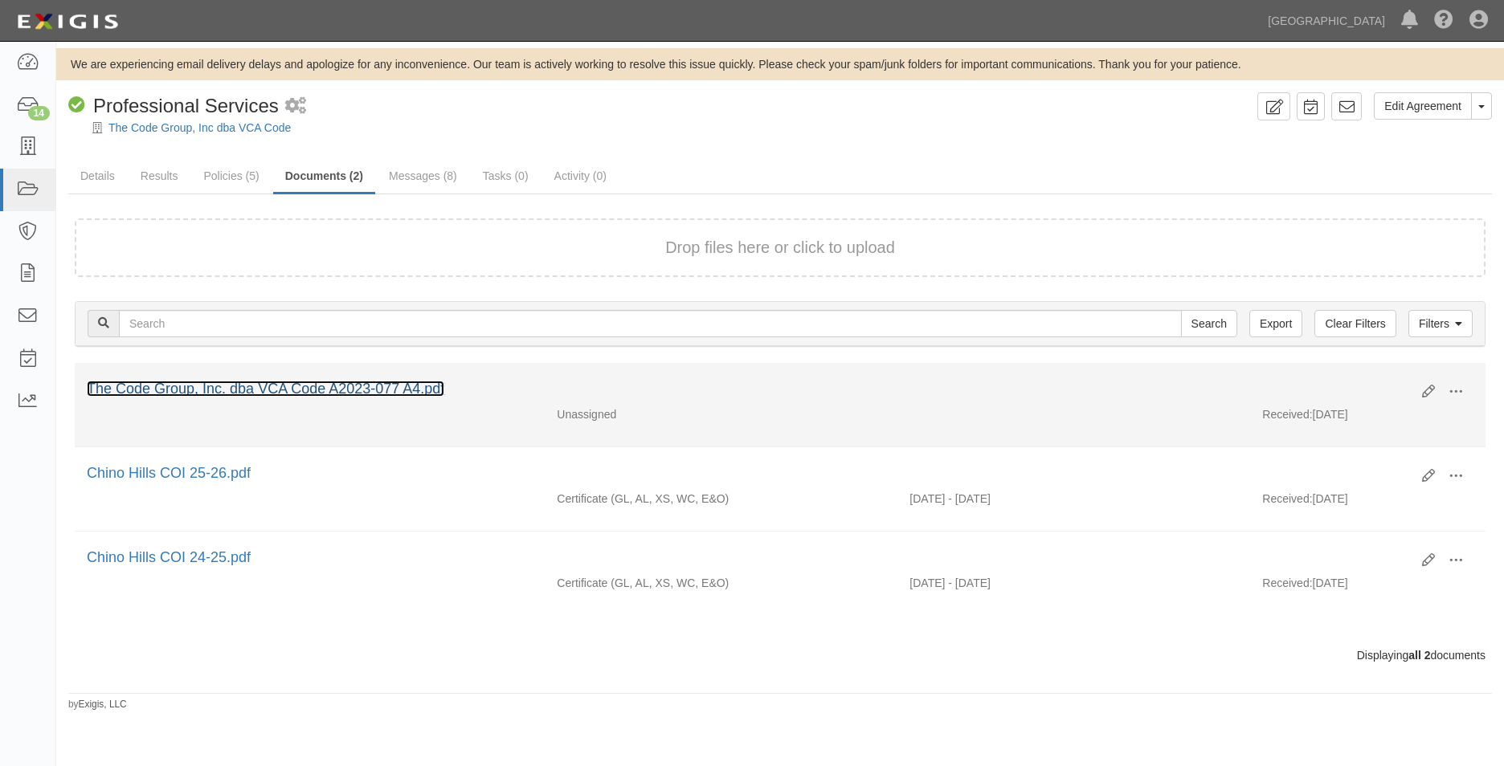
click at [394, 394] on link "The Code Group, Inc. dba VCA Code A2023-077 A4.pdf" at bounding box center [265, 389] width 357 height 16
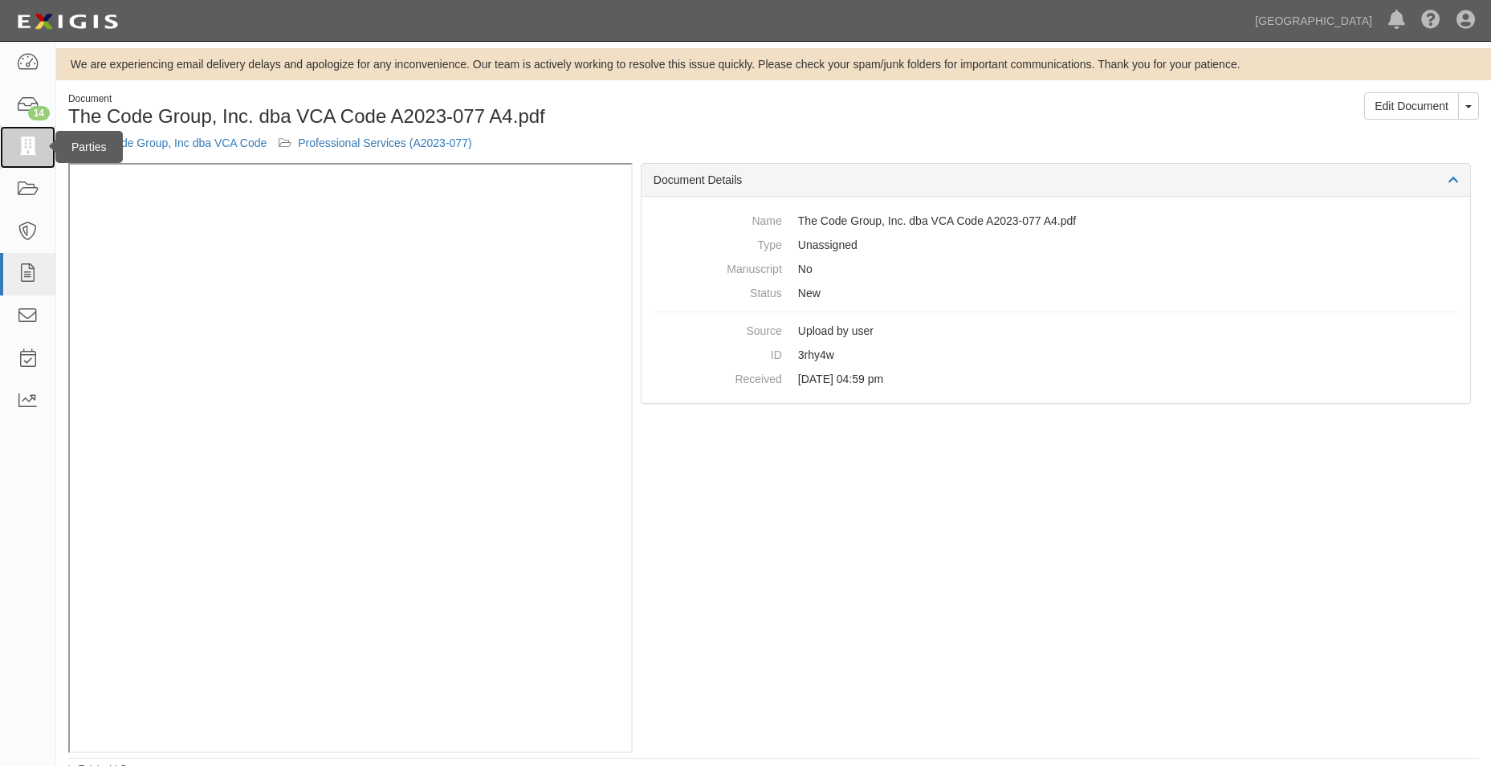
click at [27, 152] on icon at bounding box center [27, 147] width 22 height 18
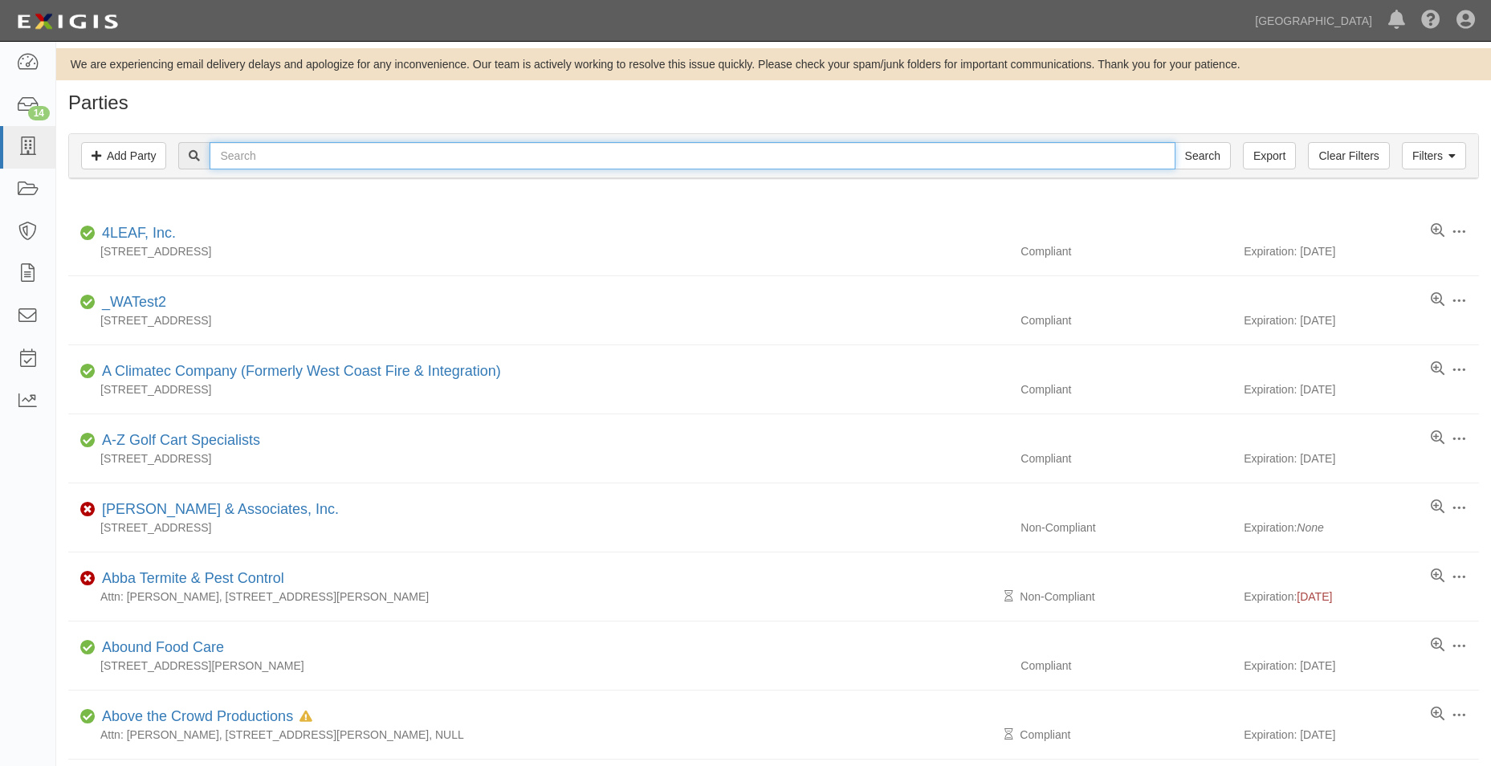
click at [418, 145] on input "text" at bounding box center [692, 155] width 965 height 27
type input "[GEOGRAPHIC_DATA]"
click at [1175, 142] on input "Search" at bounding box center [1203, 155] width 56 height 27
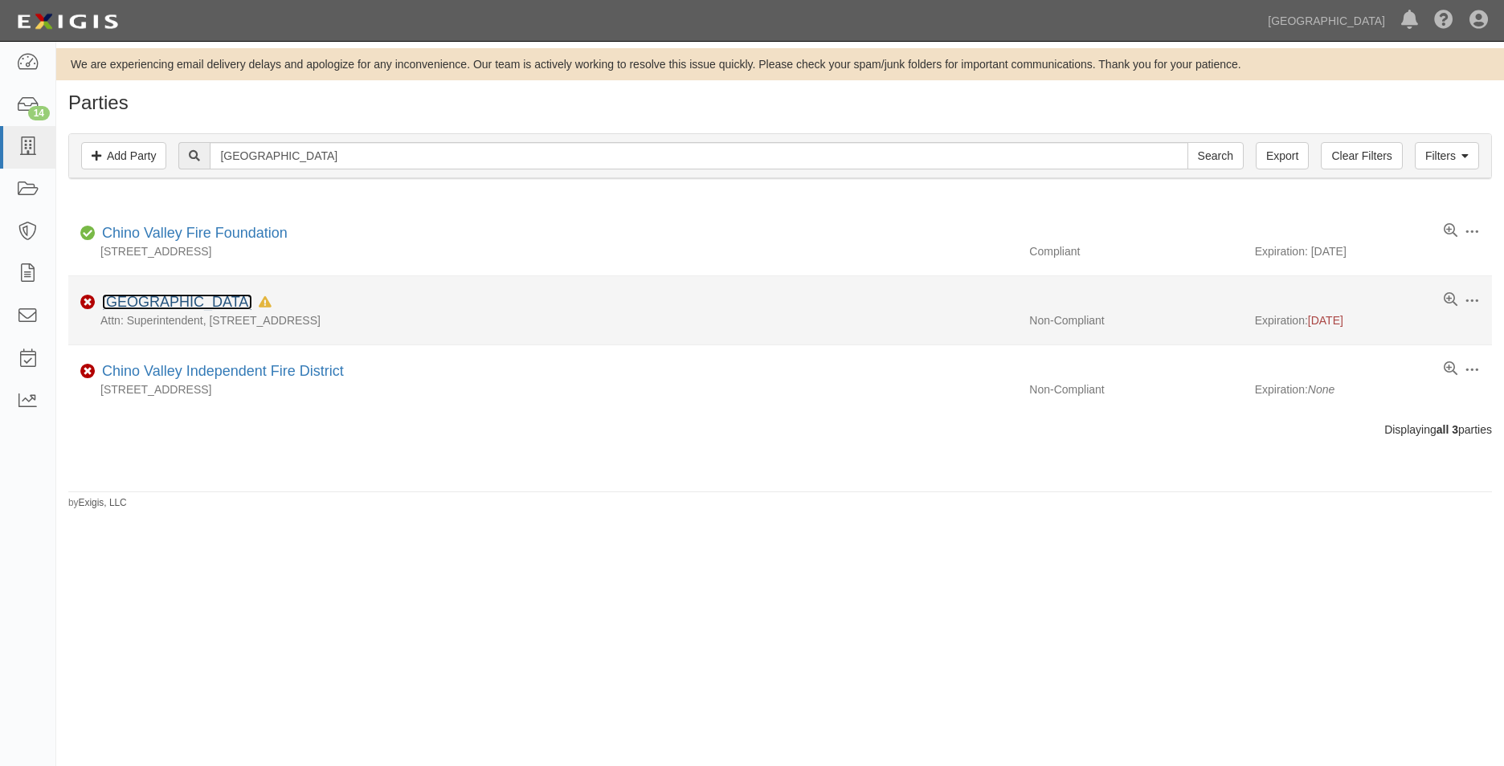
click at [252, 304] on link "[GEOGRAPHIC_DATA]" at bounding box center [177, 302] width 150 height 16
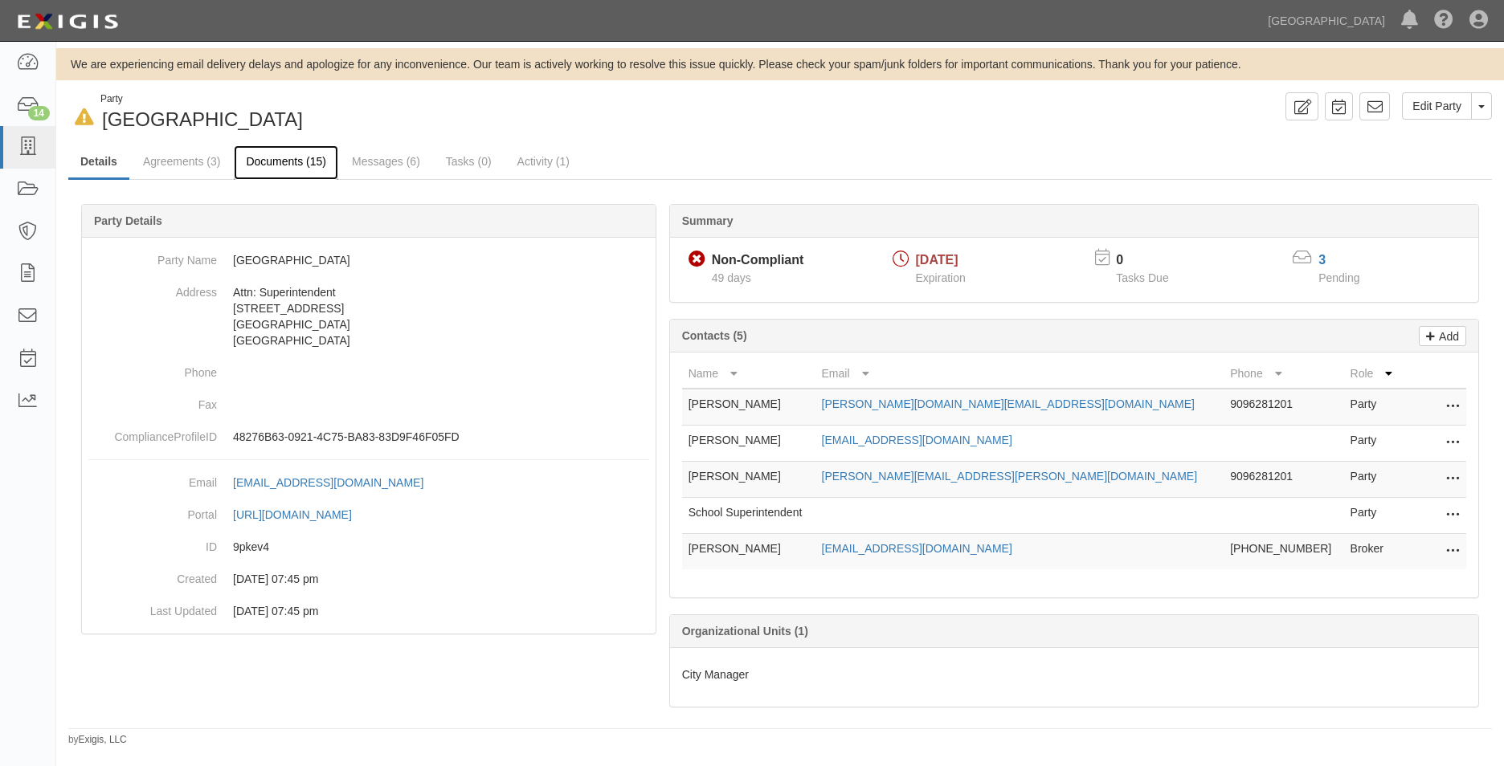
click at [264, 173] on link "Documents (15)" at bounding box center [286, 162] width 104 height 35
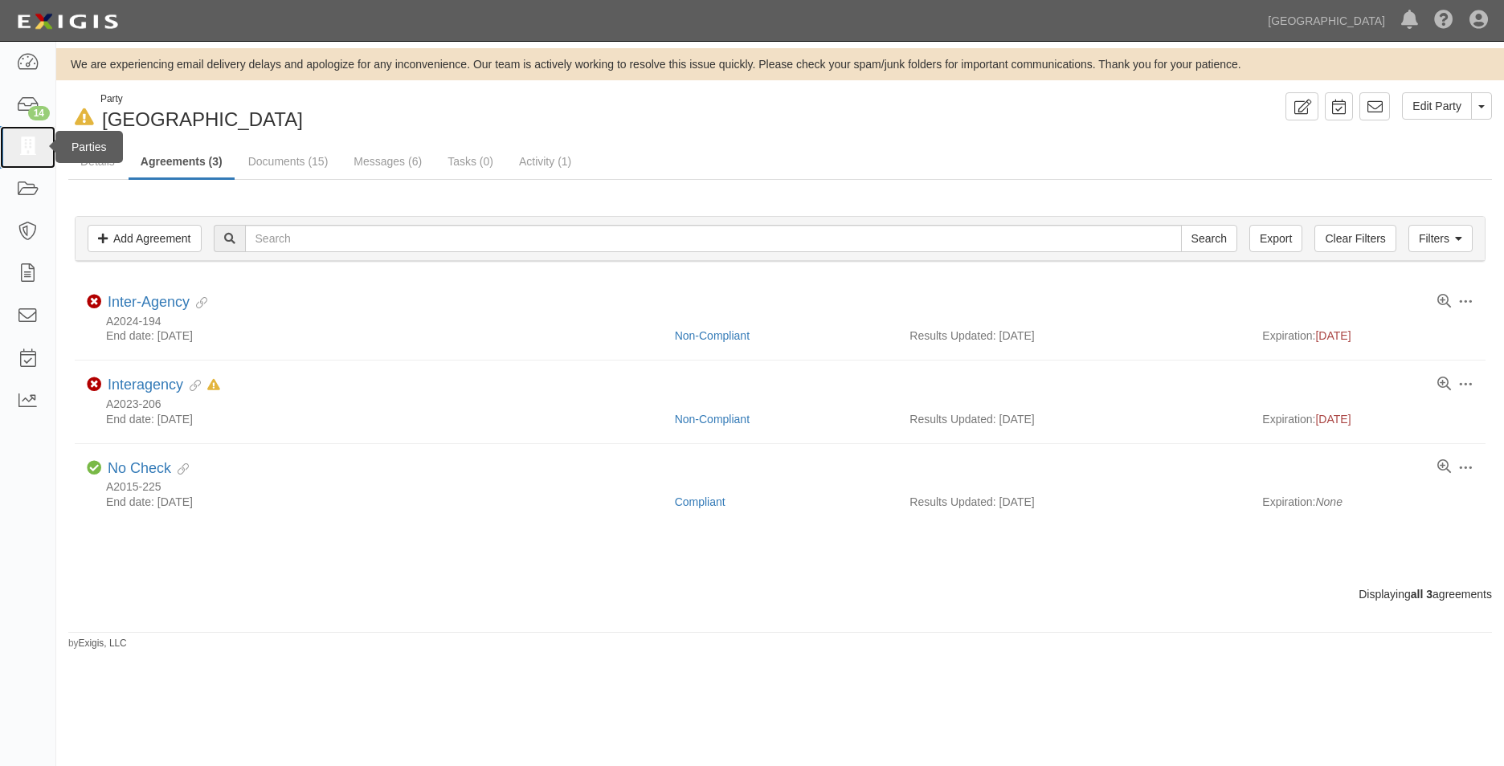
click at [6, 153] on link at bounding box center [27, 147] width 55 height 43
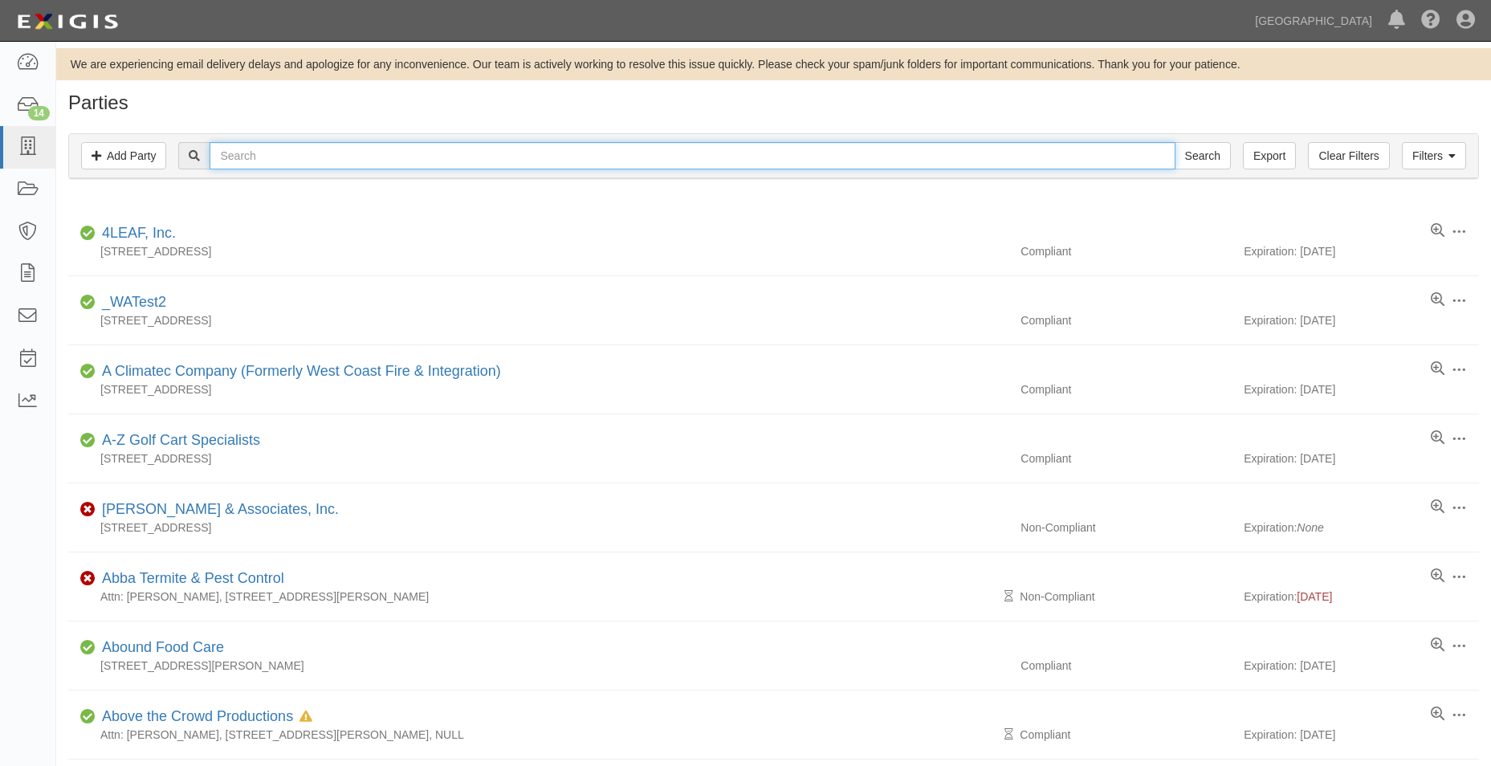
click at [331, 149] on input "text" at bounding box center [692, 155] width 965 height 27
type input "CITY"
click at [1175, 142] on input "Search" at bounding box center [1203, 155] width 56 height 27
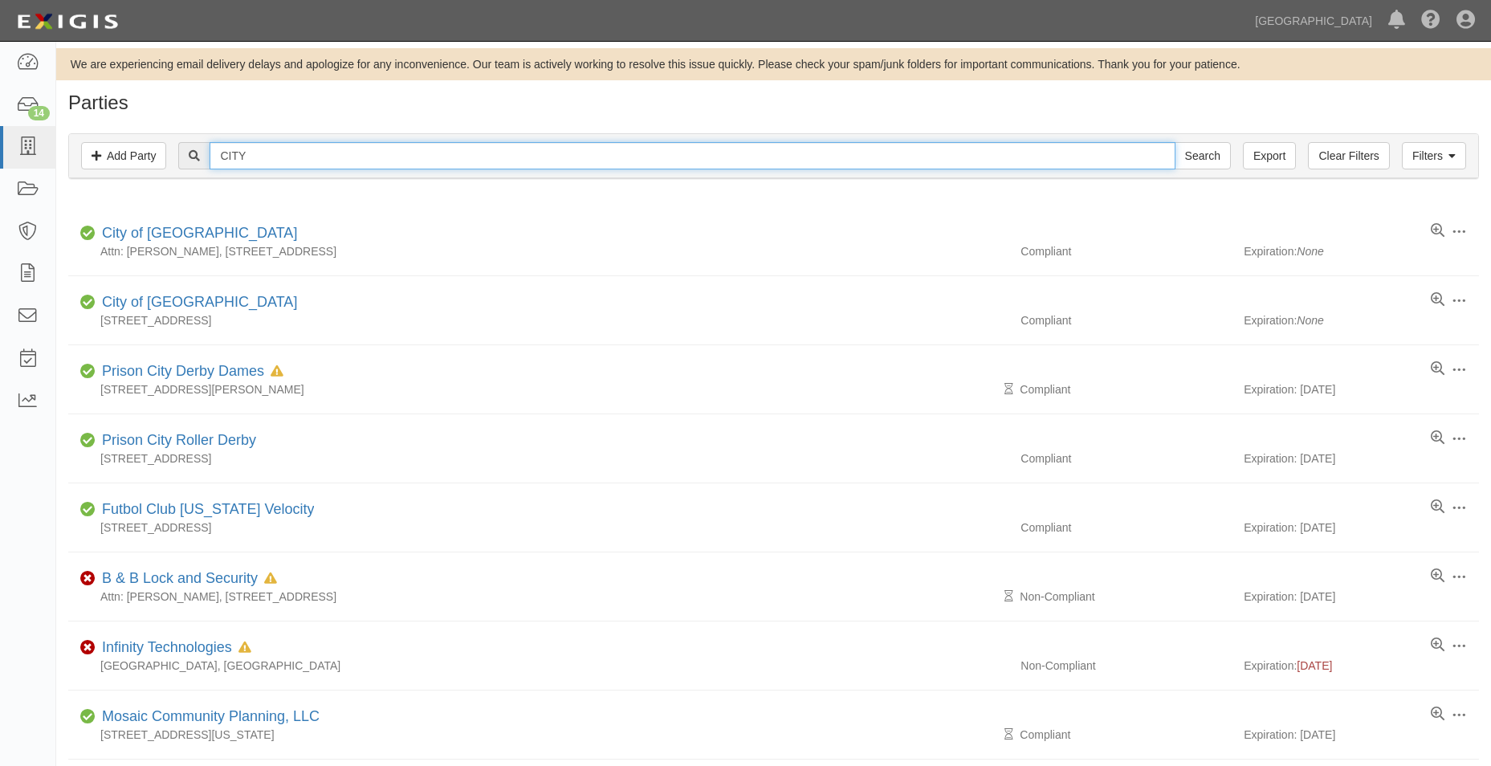
click at [272, 158] on input "CITY" at bounding box center [692, 155] width 965 height 27
click at [471, 154] on input "CITY" at bounding box center [692, 155] width 965 height 27
type input "CITY OF CHINO"
click at [1206, 159] on input "Search" at bounding box center [1203, 155] width 56 height 27
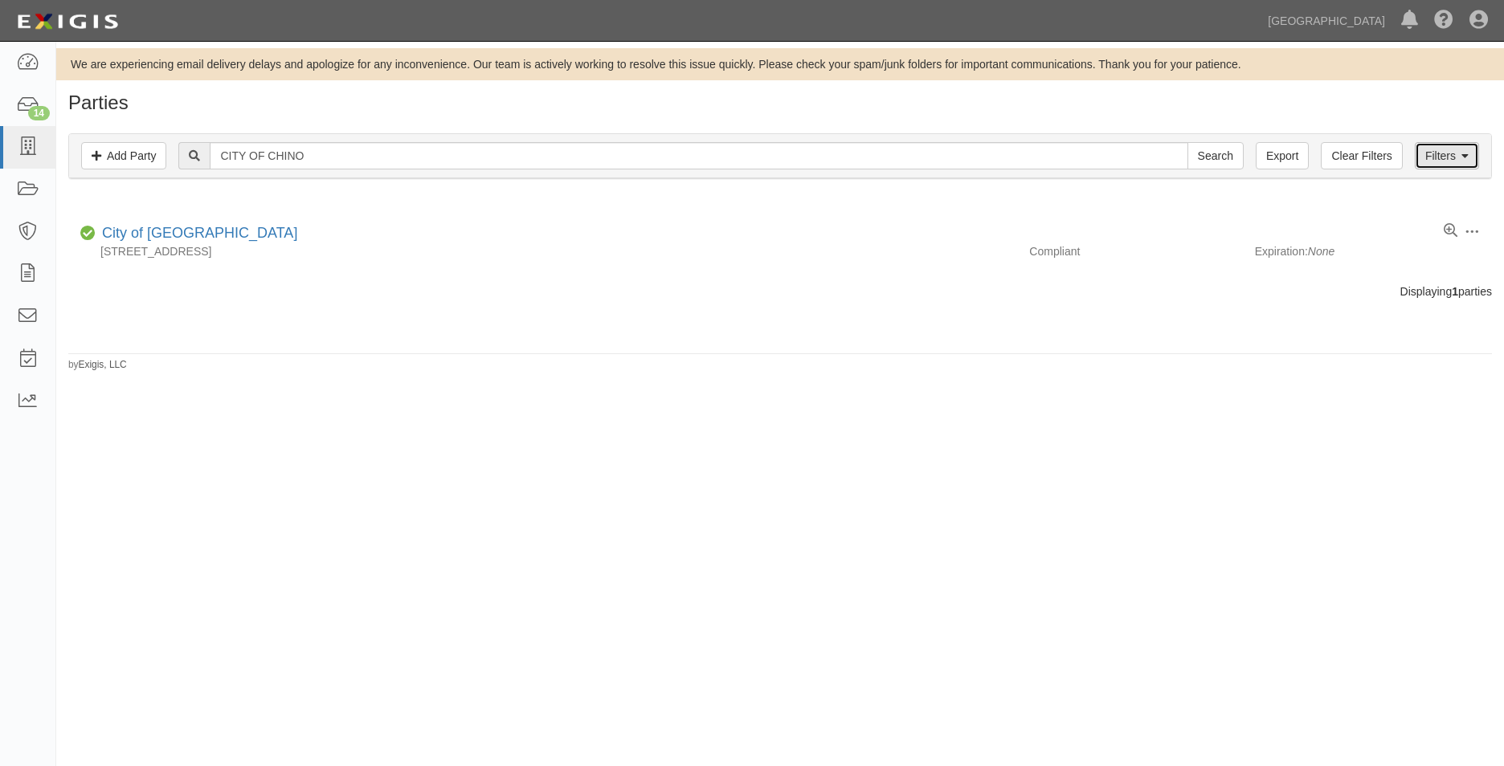
click at [1442, 159] on link "Filters" at bounding box center [1446, 155] width 64 height 27
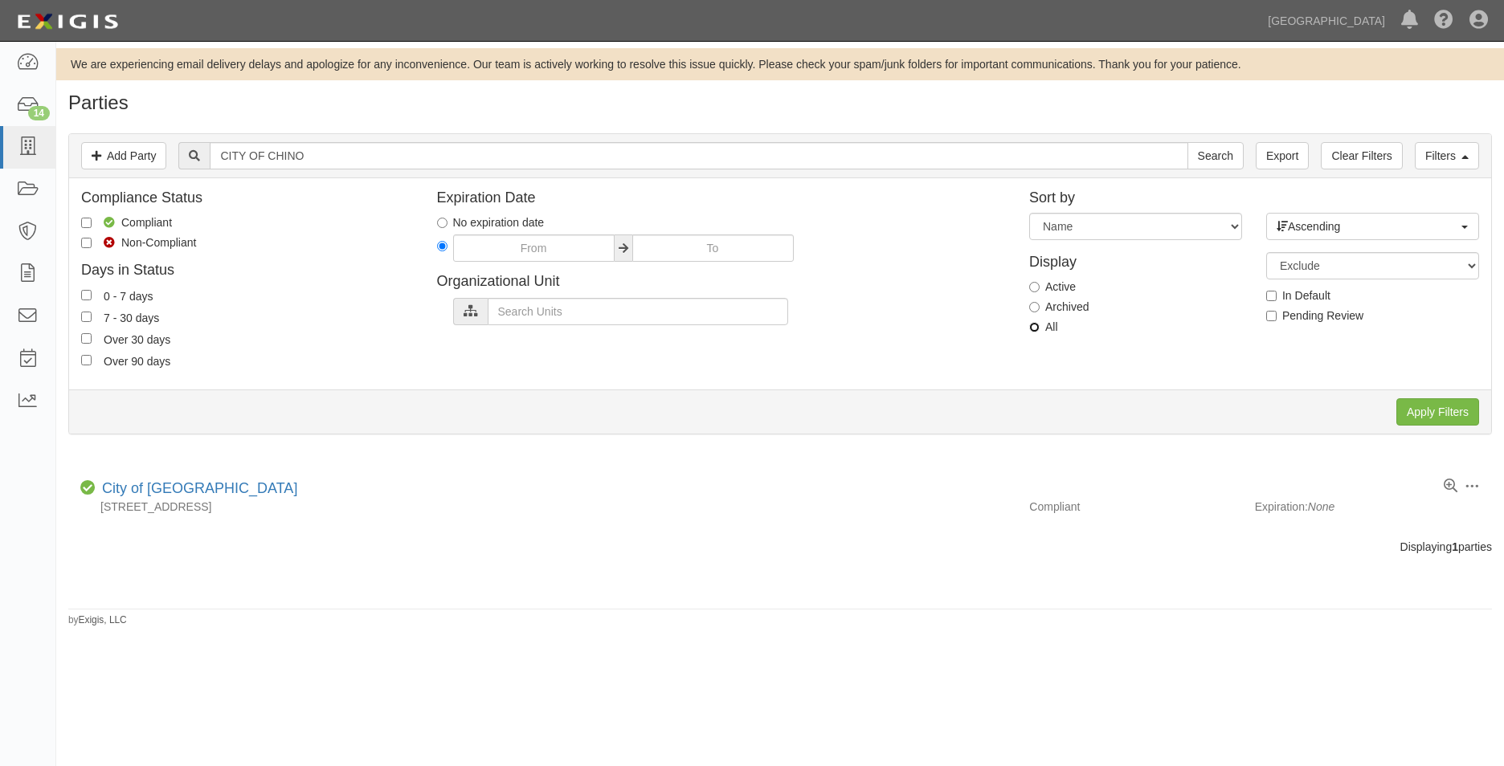
click at [1035, 324] on input "All" at bounding box center [1034, 327] width 10 height 10
radio input "true"
click at [1459, 403] on input "Apply Filters" at bounding box center [1437, 411] width 83 height 27
